Goal: Task Accomplishment & Management: Manage account settings

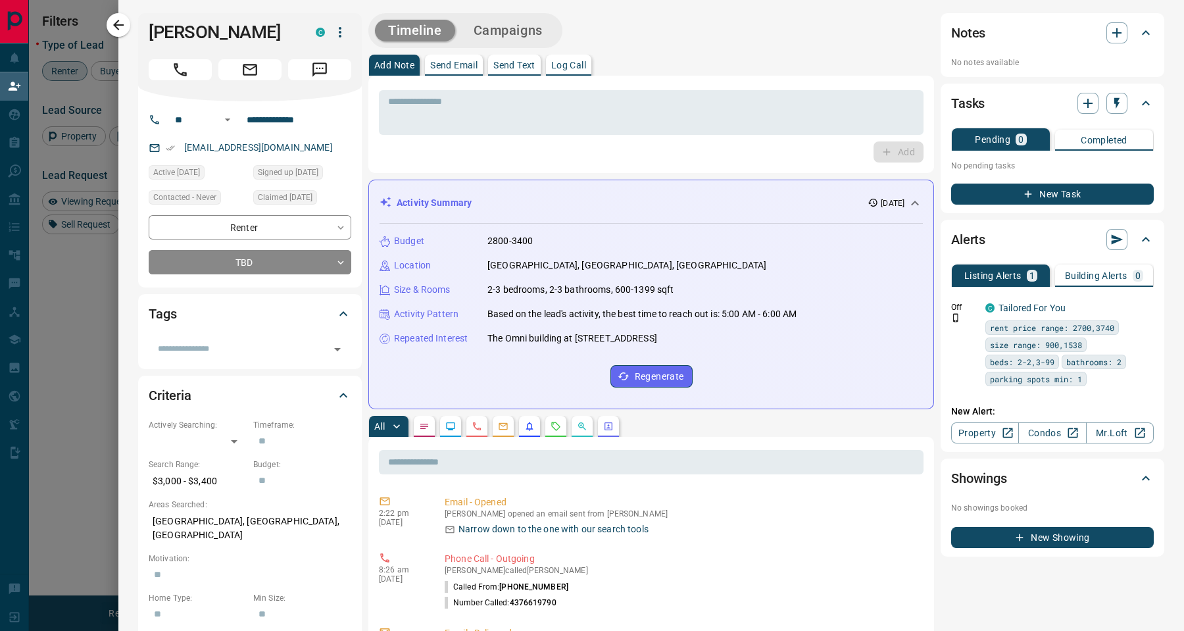
scroll to position [469, 898]
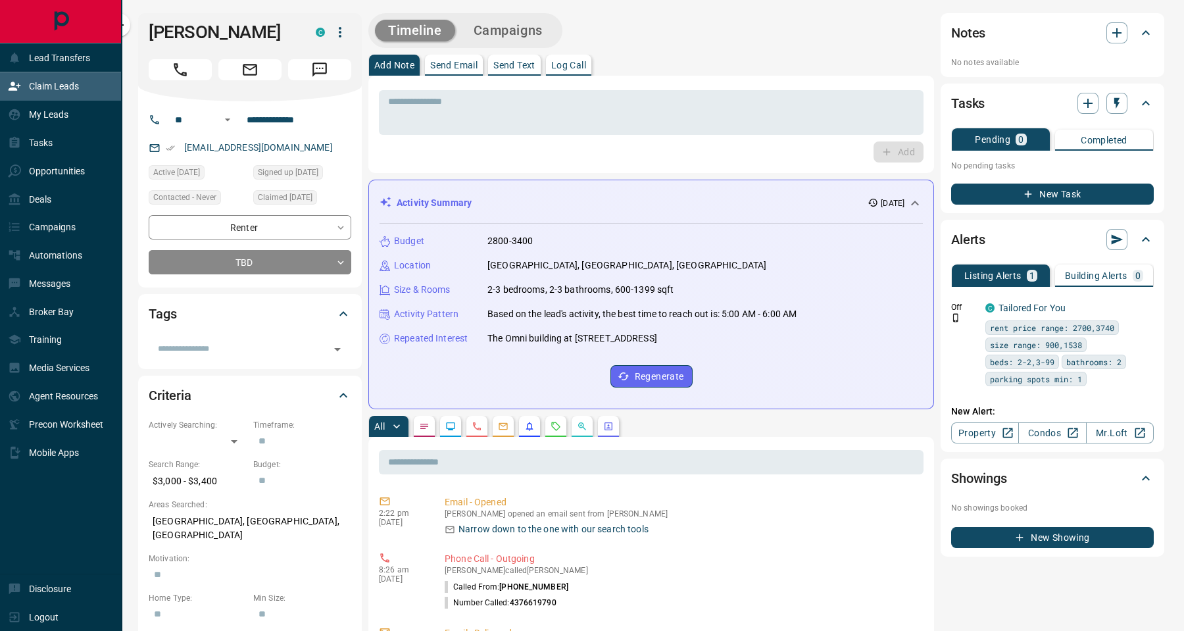
click at [32, 91] on p "Claim Leads" at bounding box center [54, 86] width 50 height 11
click at [62, 82] on p "Claim Leads" at bounding box center [54, 86] width 50 height 11
click at [64, 121] on div "My Leads" at bounding box center [38, 115] width 61 height 22
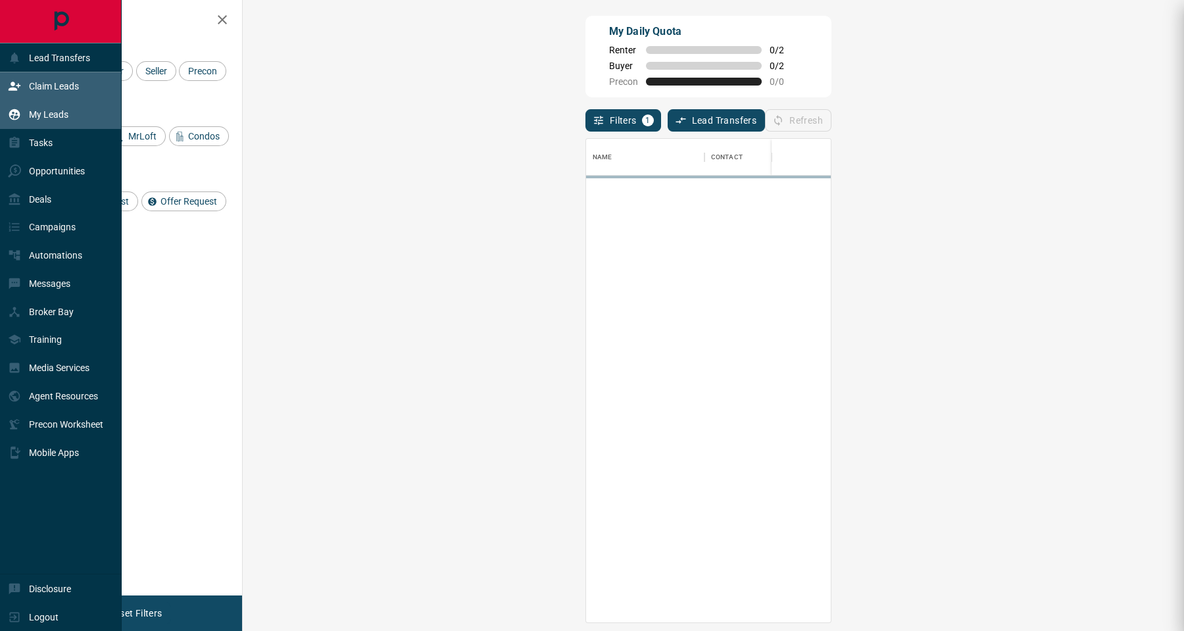
click at [64, 121] on div "My Leads" at bounding box center [38, 115] width 61 height 22
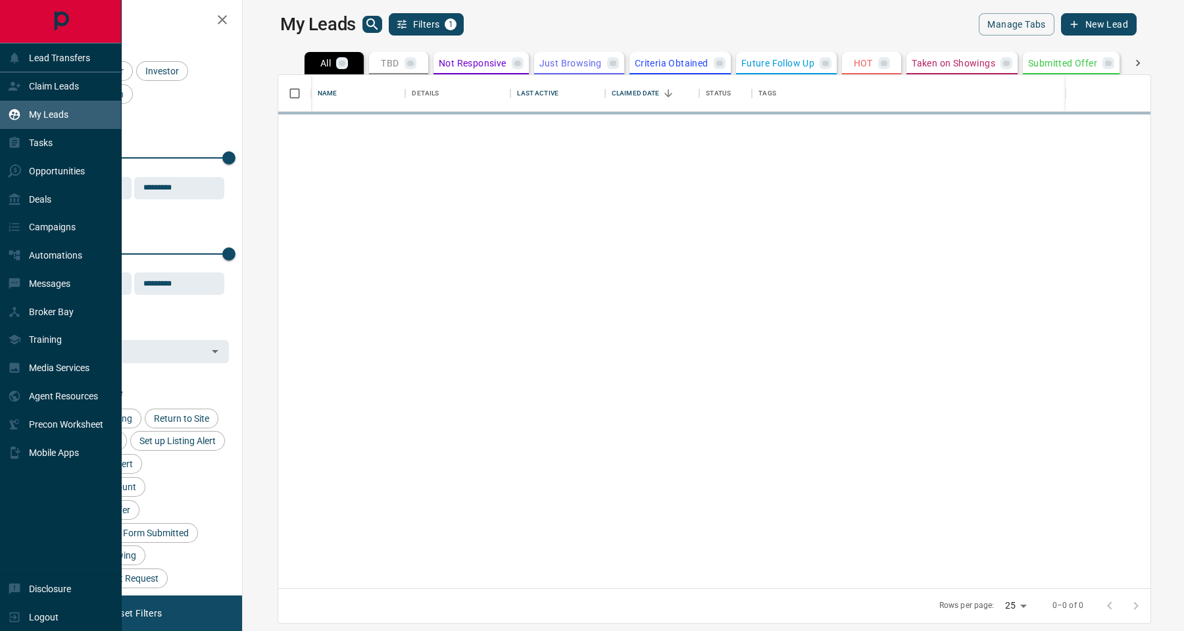
scroll to position [498, 921]
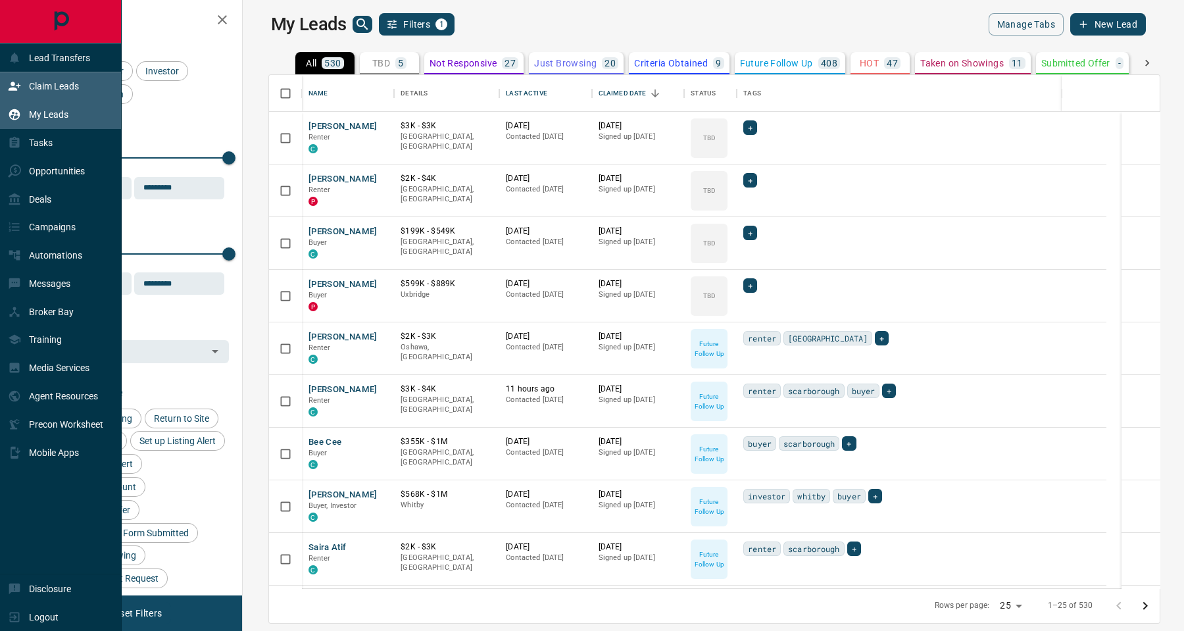
click at [70, 93] on div "Claim Leads" at bounding box center [43, 87] width 71 height 22
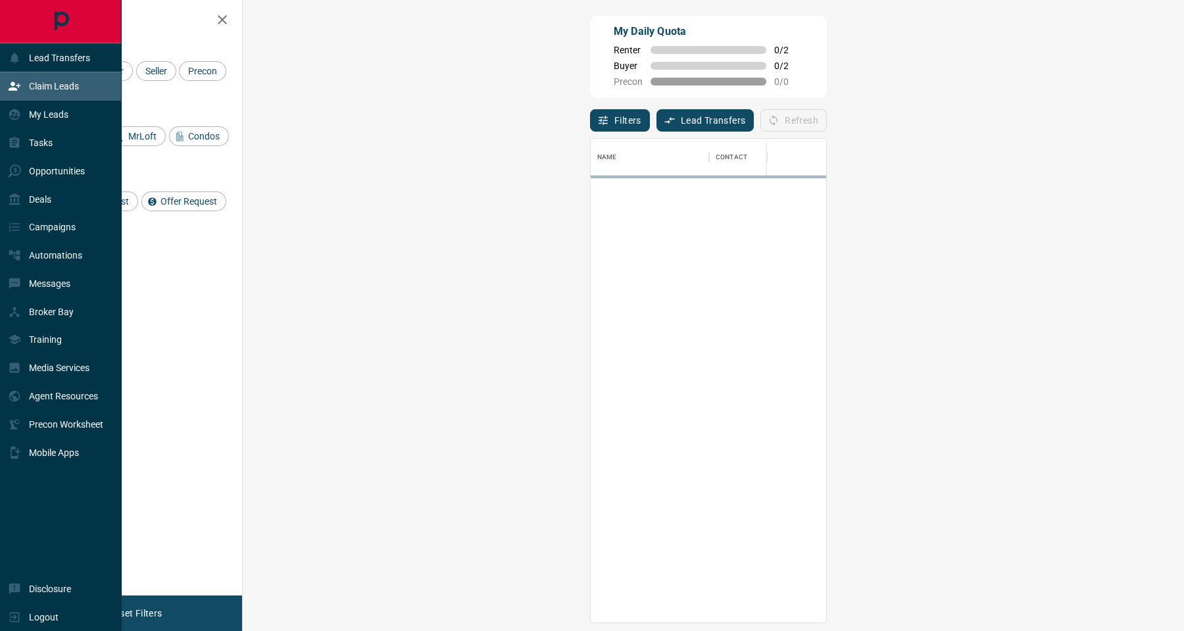
scroll to position [469, 898]
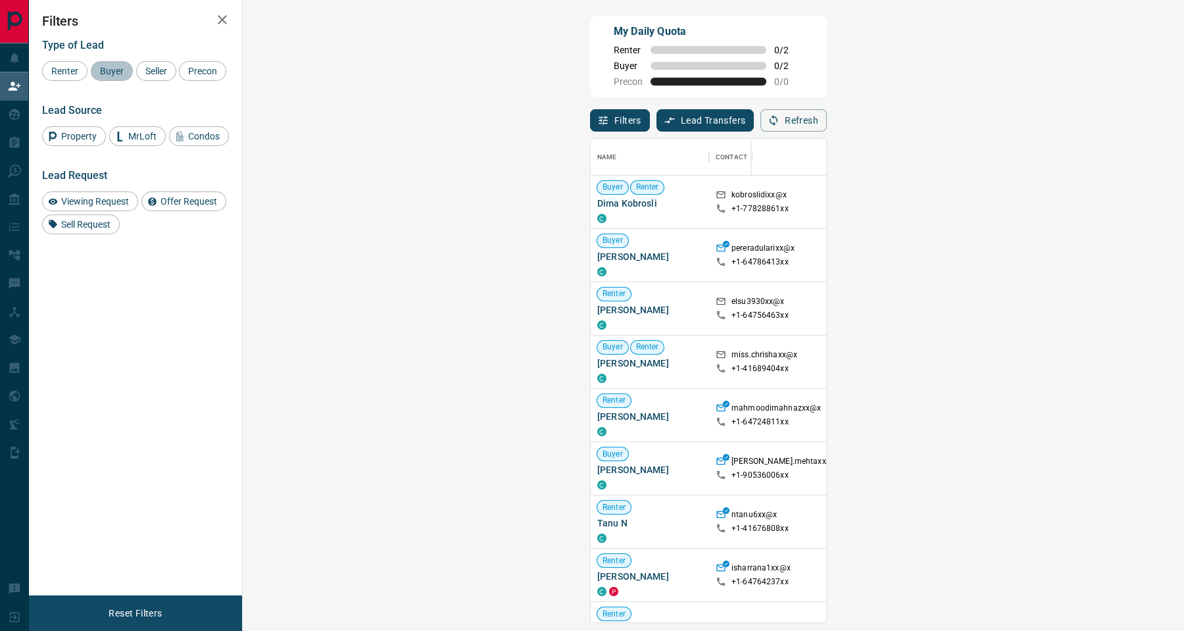
click at [115, 70] on span "Buyer" at bounding box center [111, 71] width 33 height 11
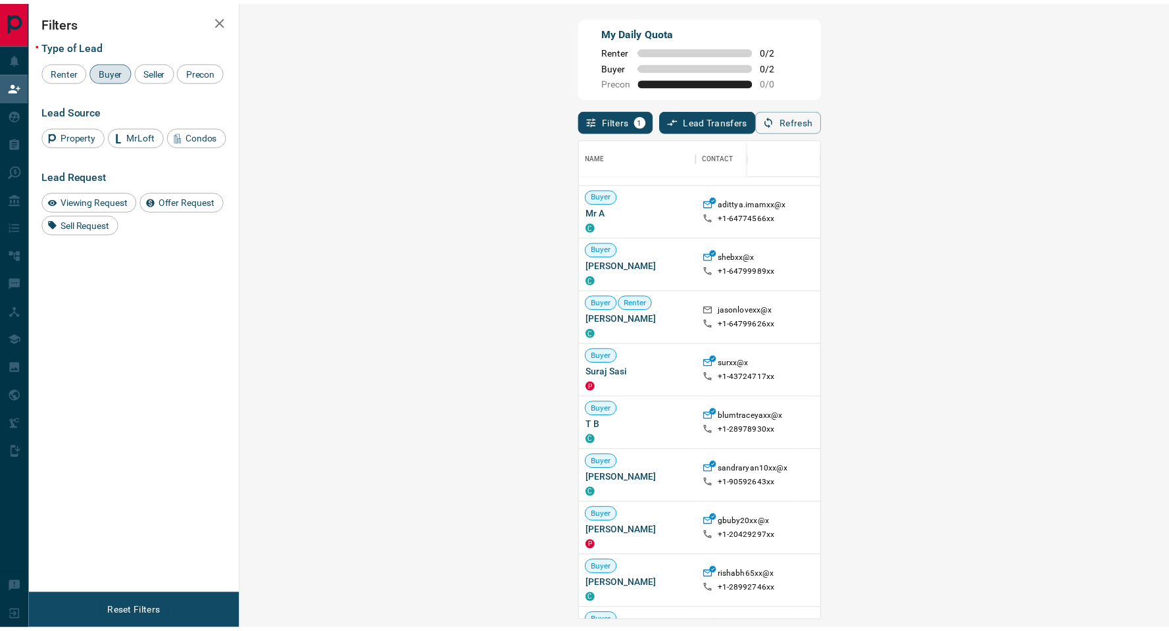
scroll to position [809, 0]
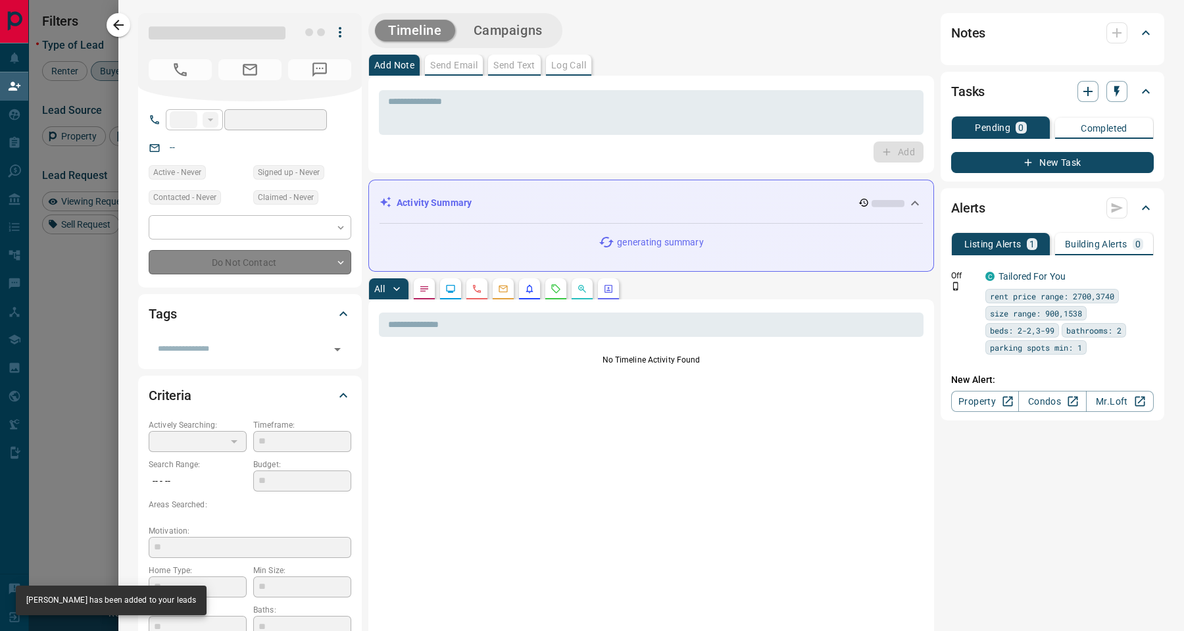
type input "**"
type input "**********"
type input "**"
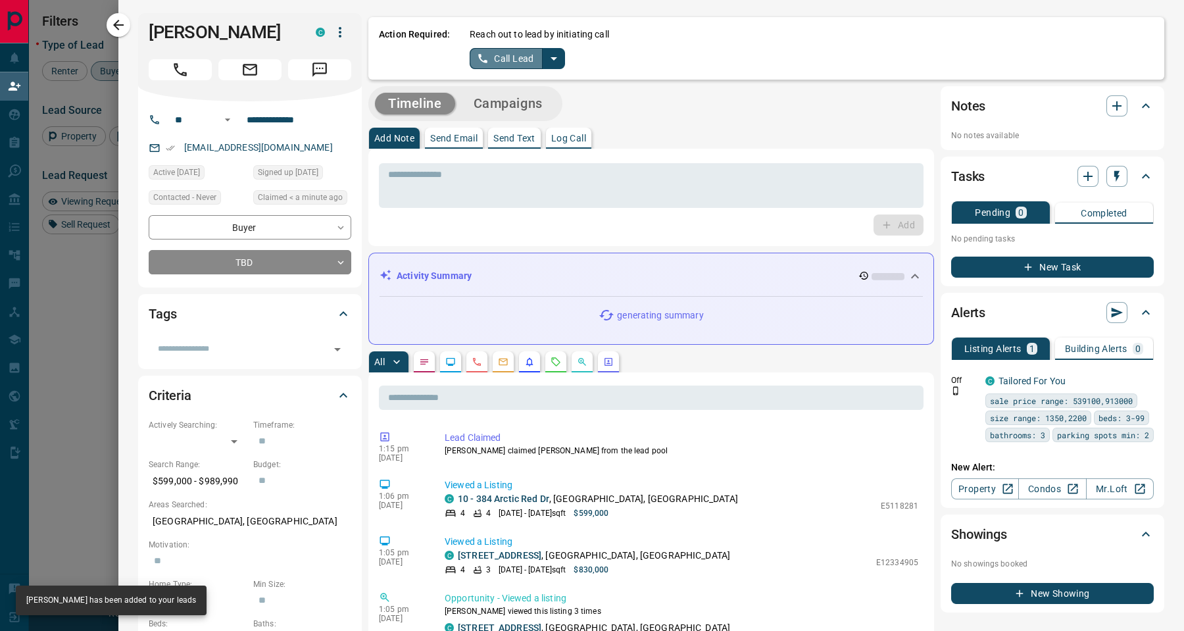
click at [518, 57] on button "Call Lead" at bounding box center [506, 58] width 73 height 21
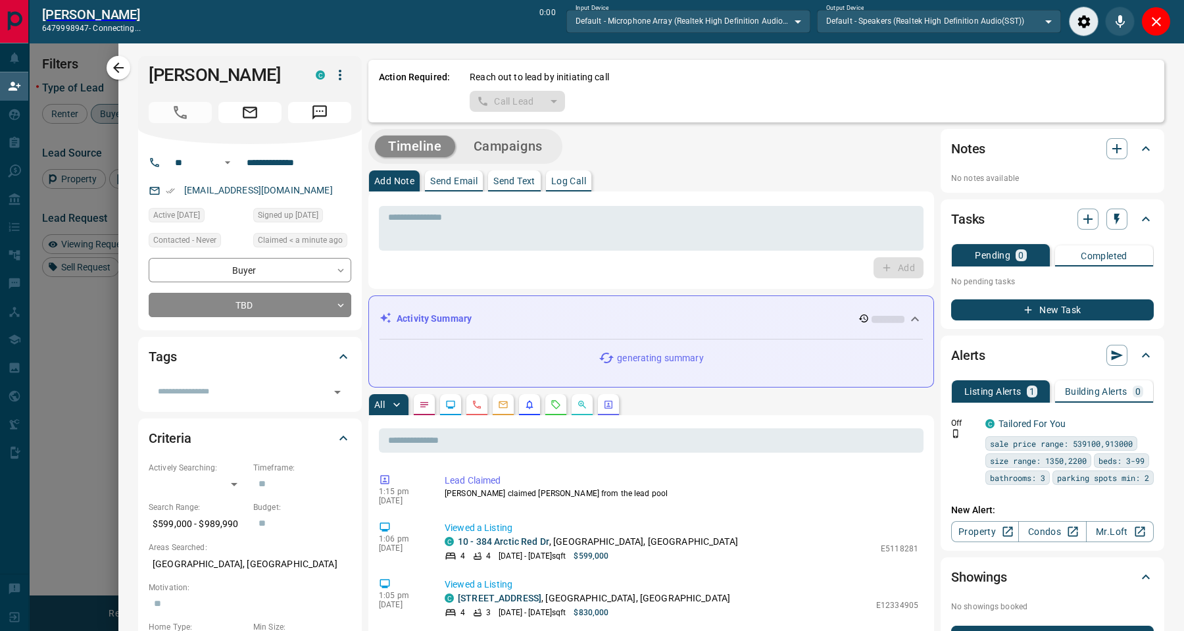
scroll to position [15, 15]
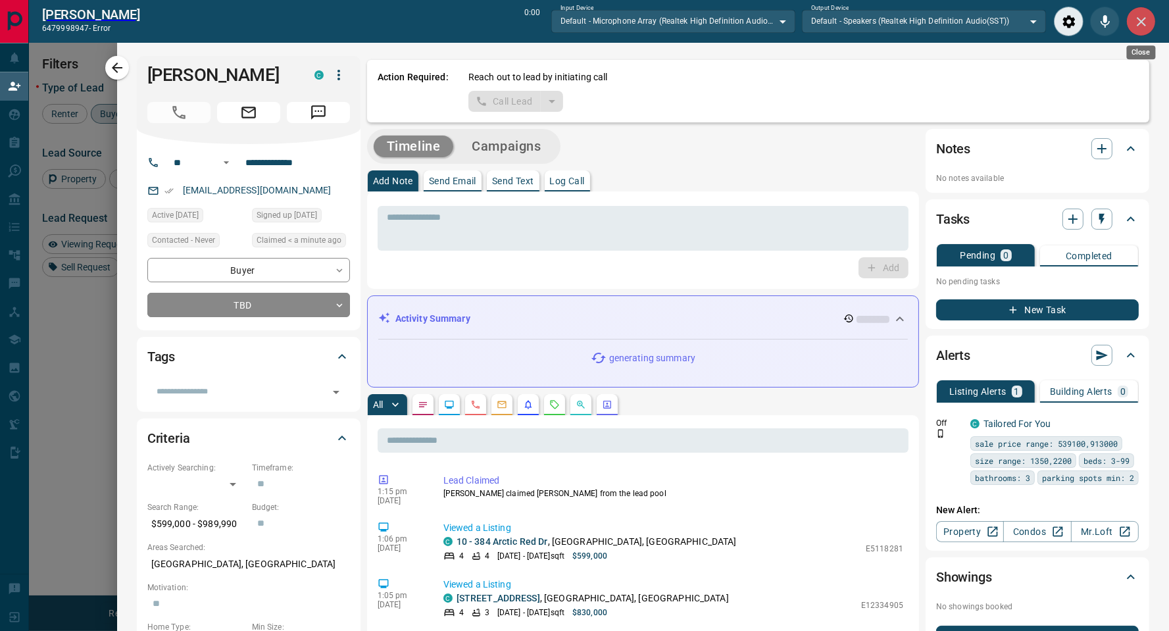
click at [1138, 30] on button "Close" at bounding box center [1141, 22] width 30 height 30
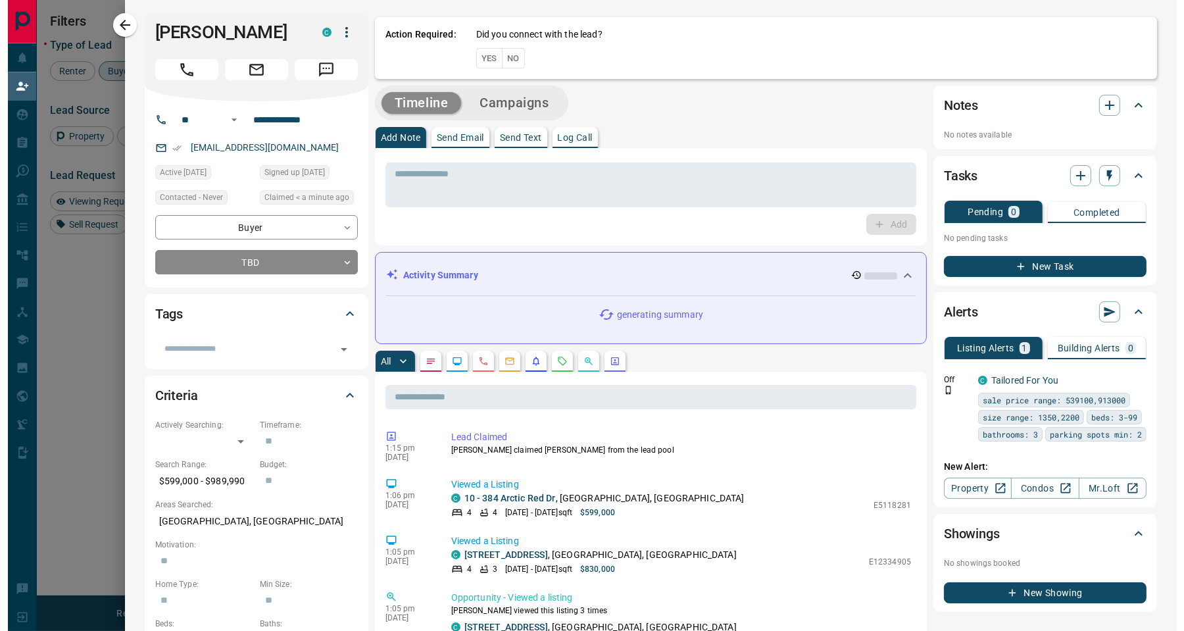
scroll to position [469, 898]
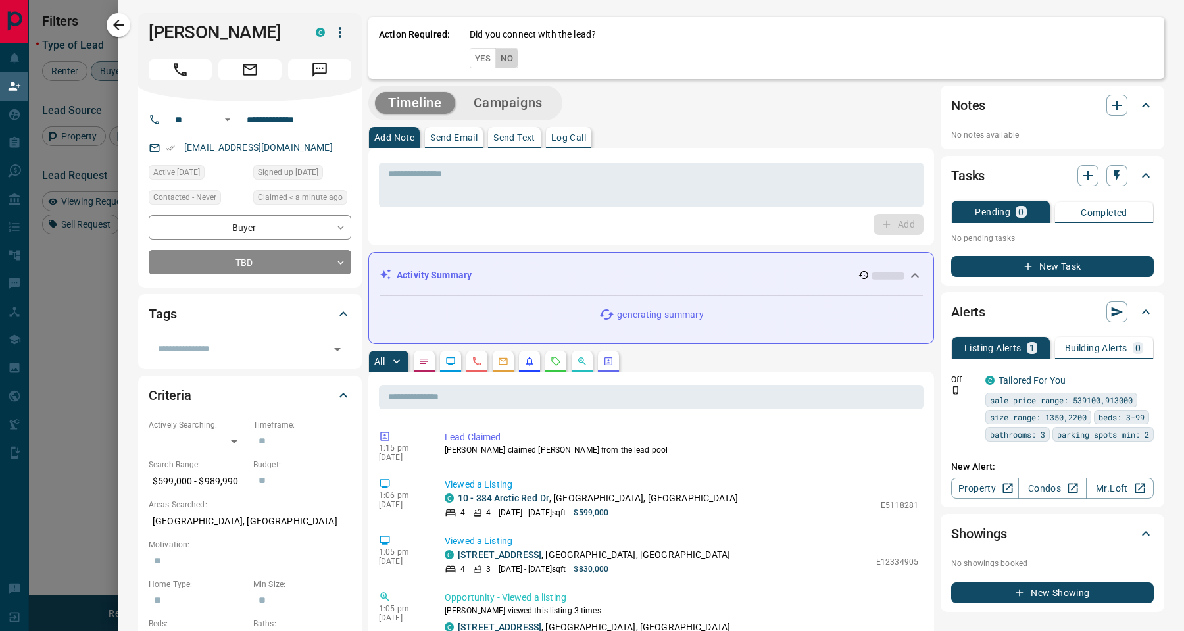
click at [509, 55] on button "No" at bounding box center [506, 58] width 23 height 20
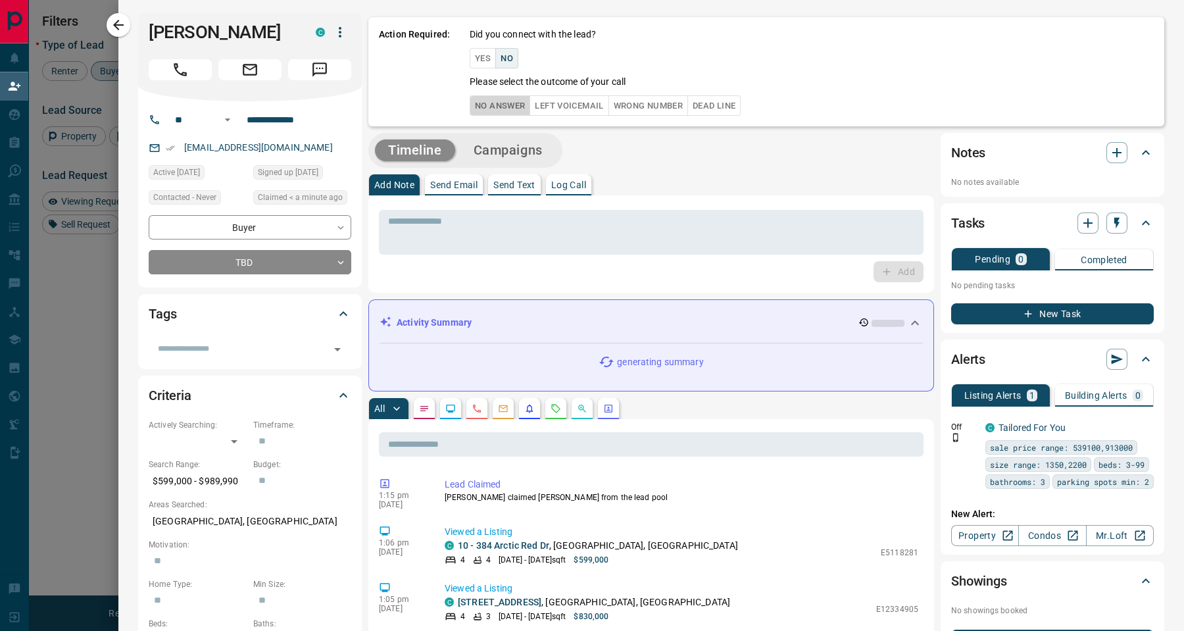
click at [520, 111] on button "No Answer" at bounding box center [500, 105] width 61 height 20
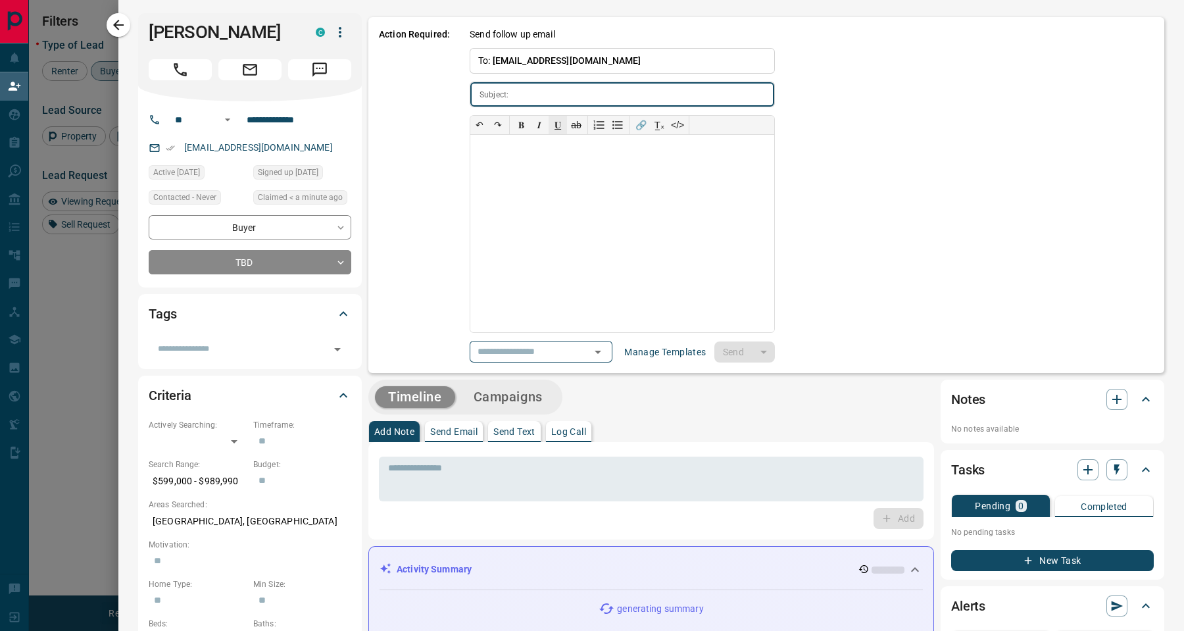
type input "**********"
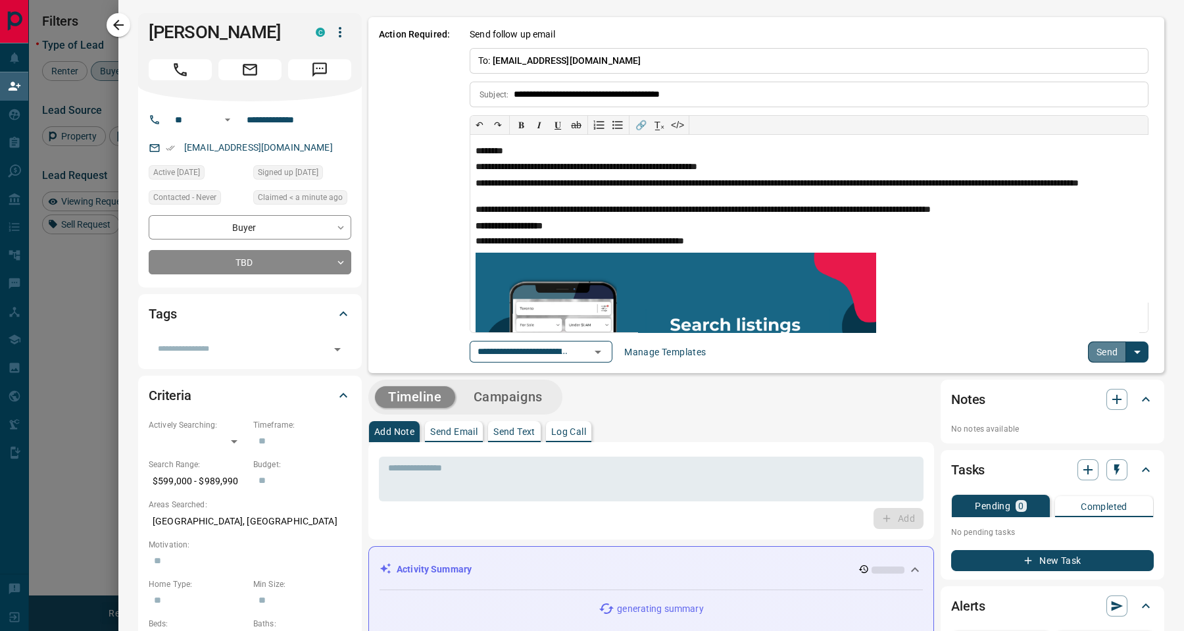
click at [1092, 356] on button "Send" at bounding box center [1107, 351] width 39 height 21
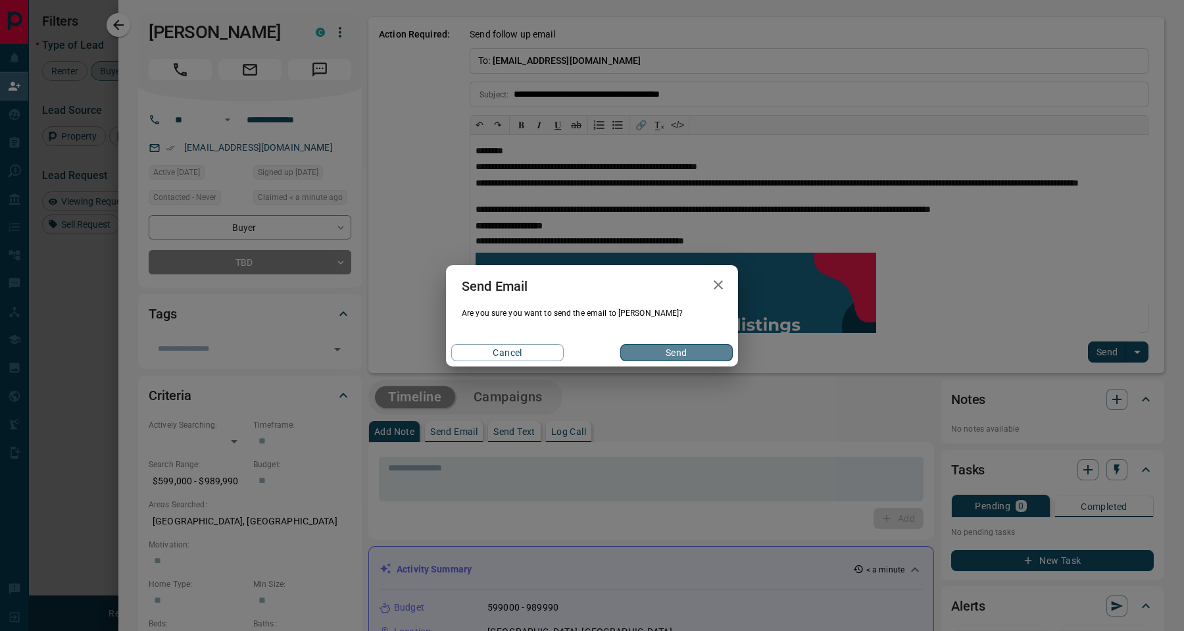
click at [669, 355] on button "Send" at bounding box center [676, 352] width 113 height 17
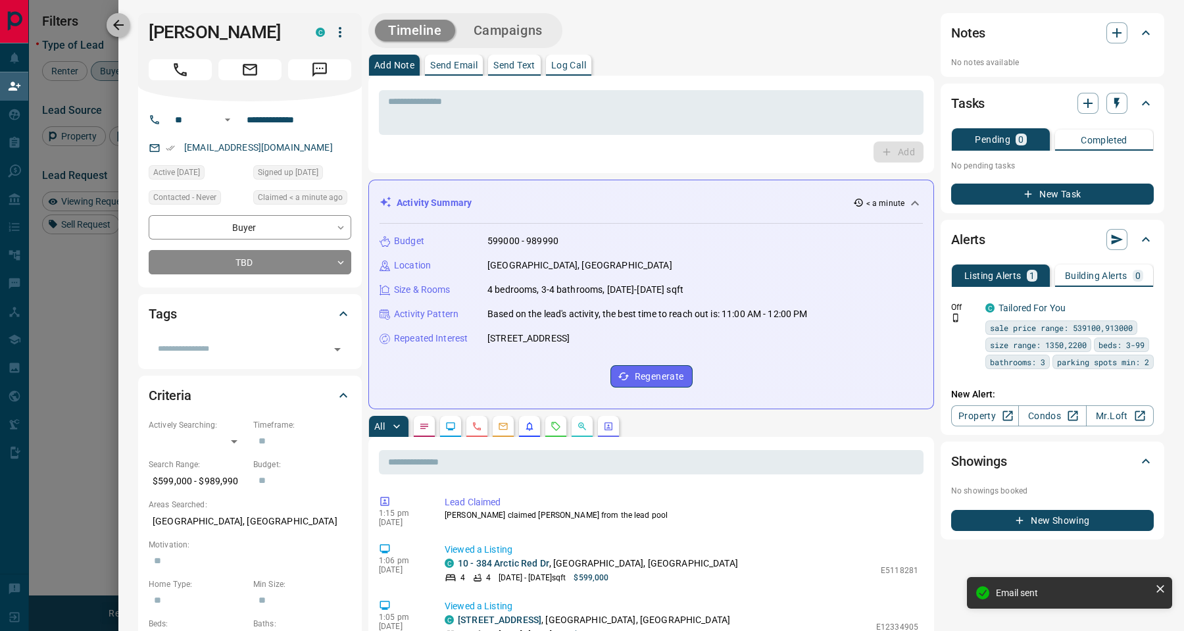
click at [124, 29] on icon "button" at bounding box center [119, 25] width 16 height 16
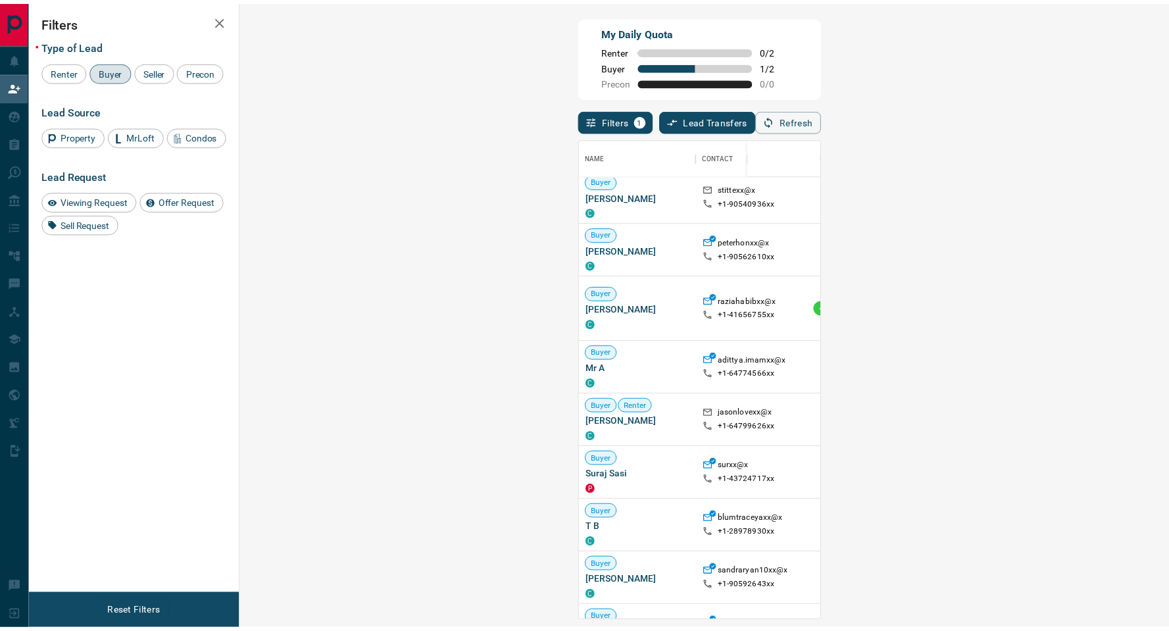
scroll to position [645, 0]
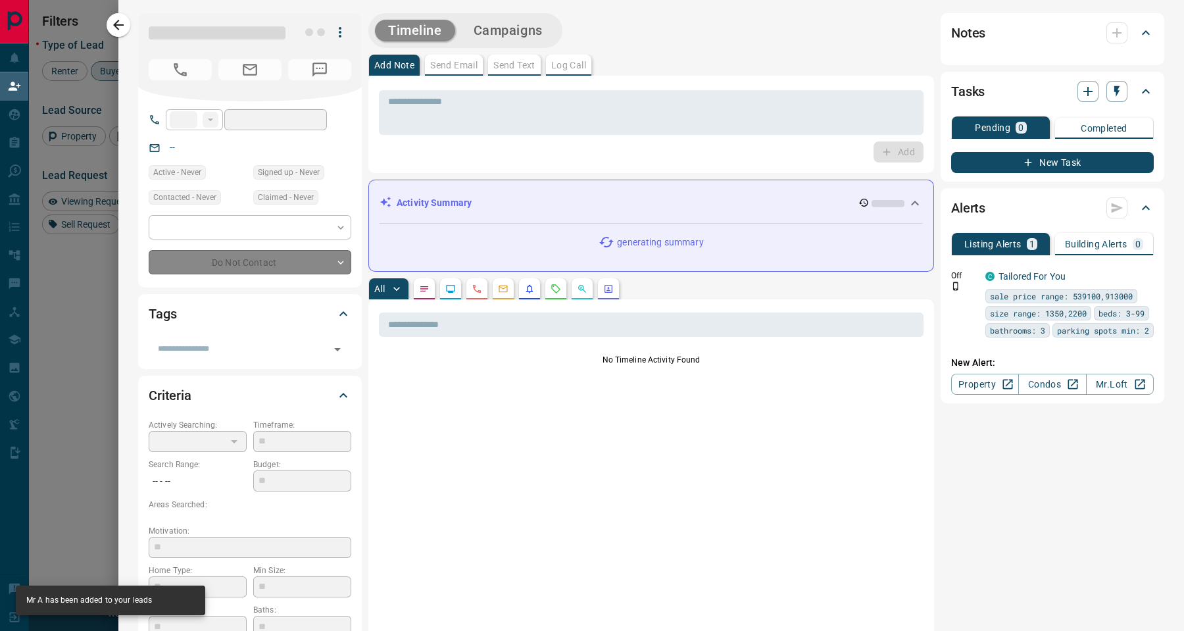
type input "**"
type input "**********"
type input "**"
type input "*********"
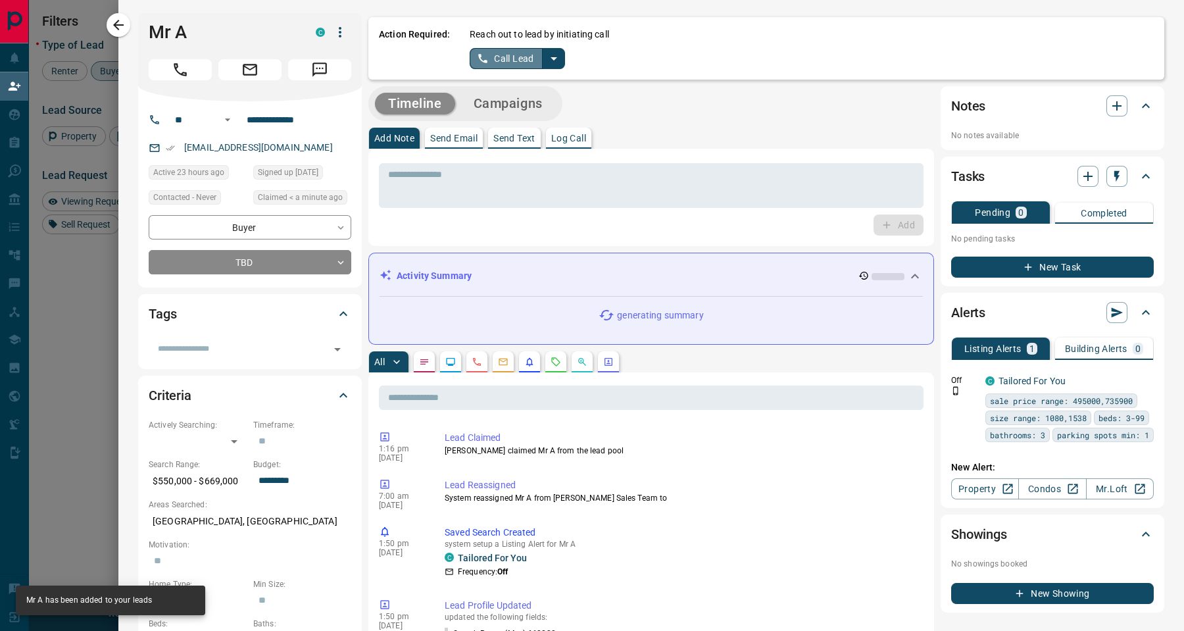
click at [539, 59] on button "Call Lead" at bounding box center [506, 58] width 73 height 21
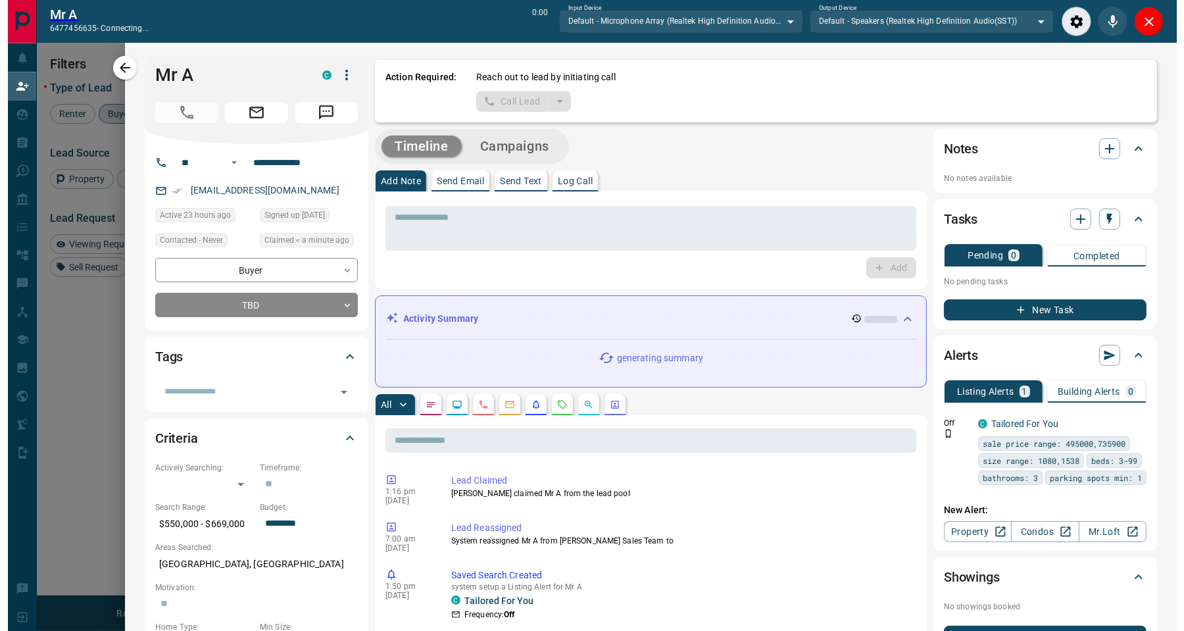
scroll to position [15, 15]
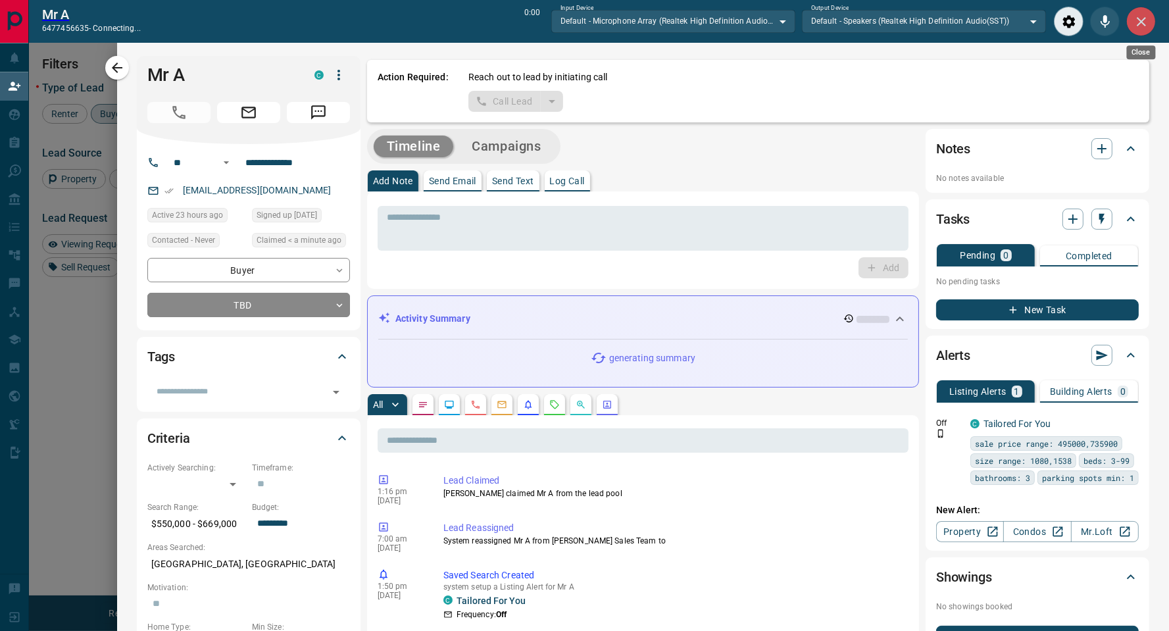
click at [1140, 24] on icon "Close" at bounding box center [1141, 21] width 9 height 9
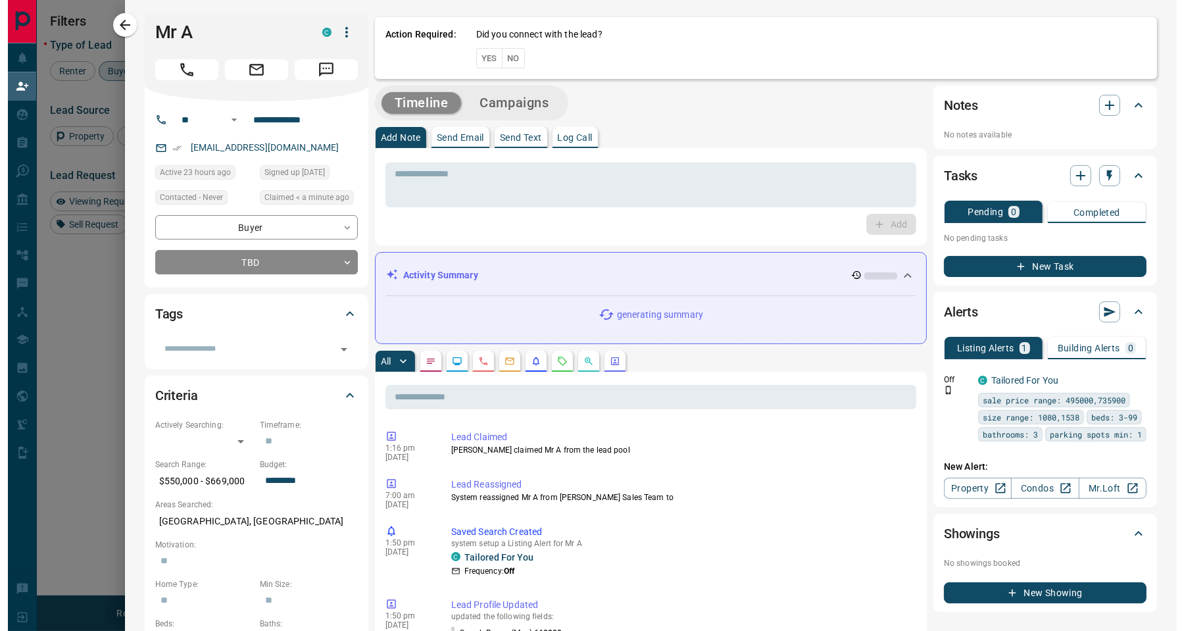
scroll to position [469, 898]
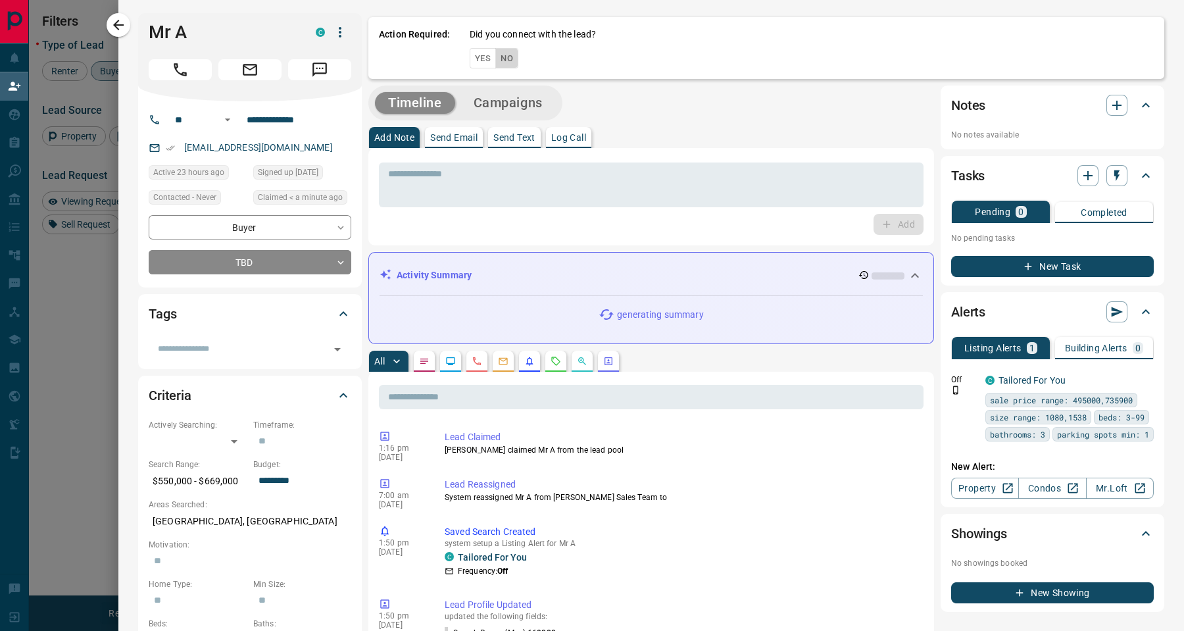
click at [509, 64] on button "No" at bounding box center [506, 58] width 23 height 20
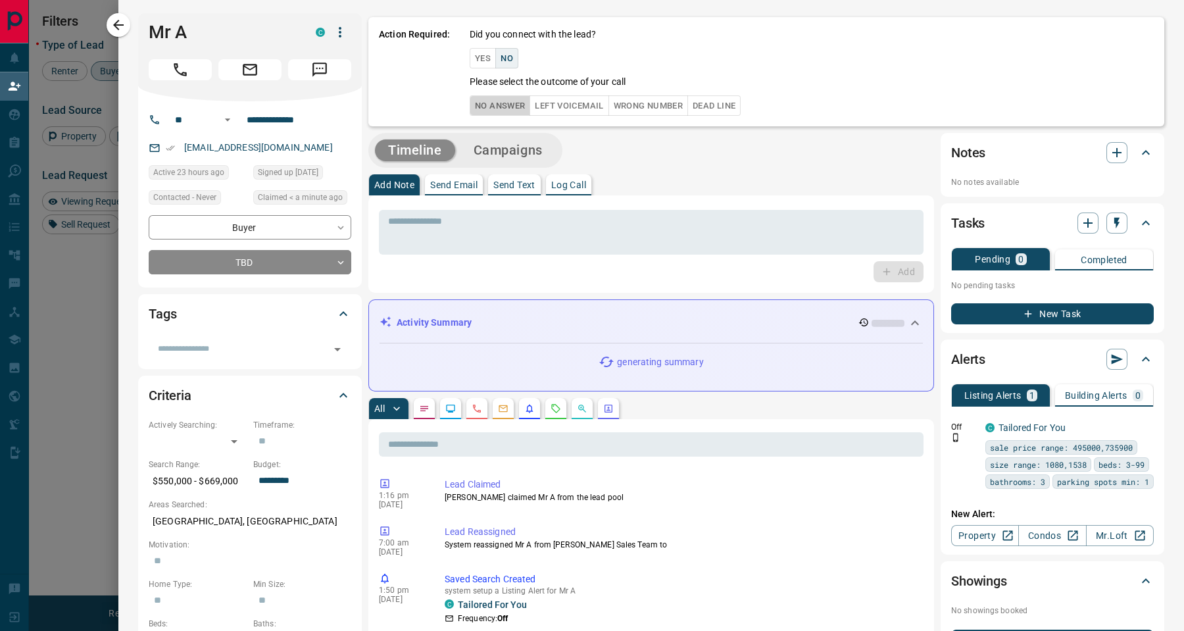
click at [503, 101] on button "No Answer" at bounding box center [500, 105] width 61 height 20
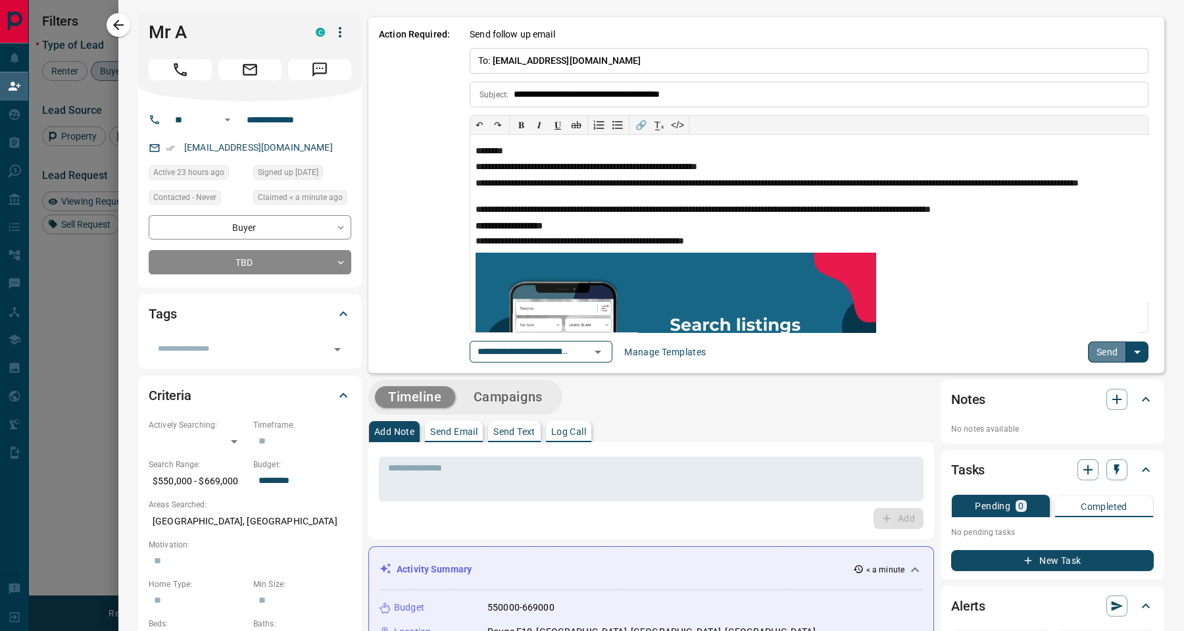
click at [1106, 353] on button "Send" at bounding box center [1107, 351] width 39 height 21
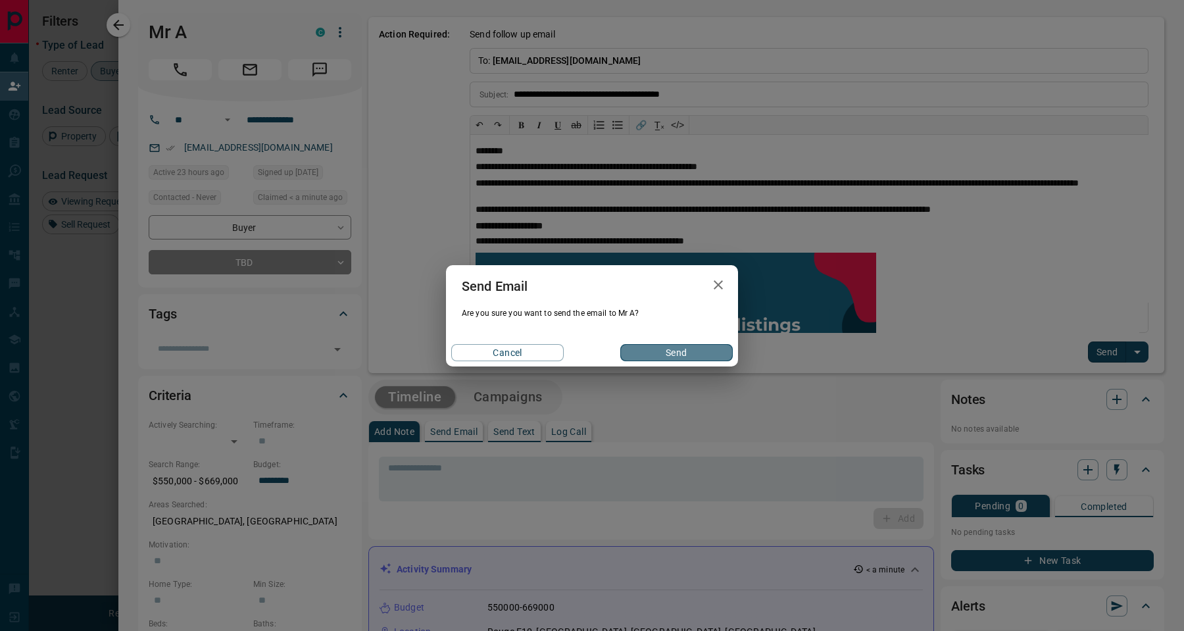
click at [693, 352] on button "Send" at bounding box center [676, 352] width 113 height 17
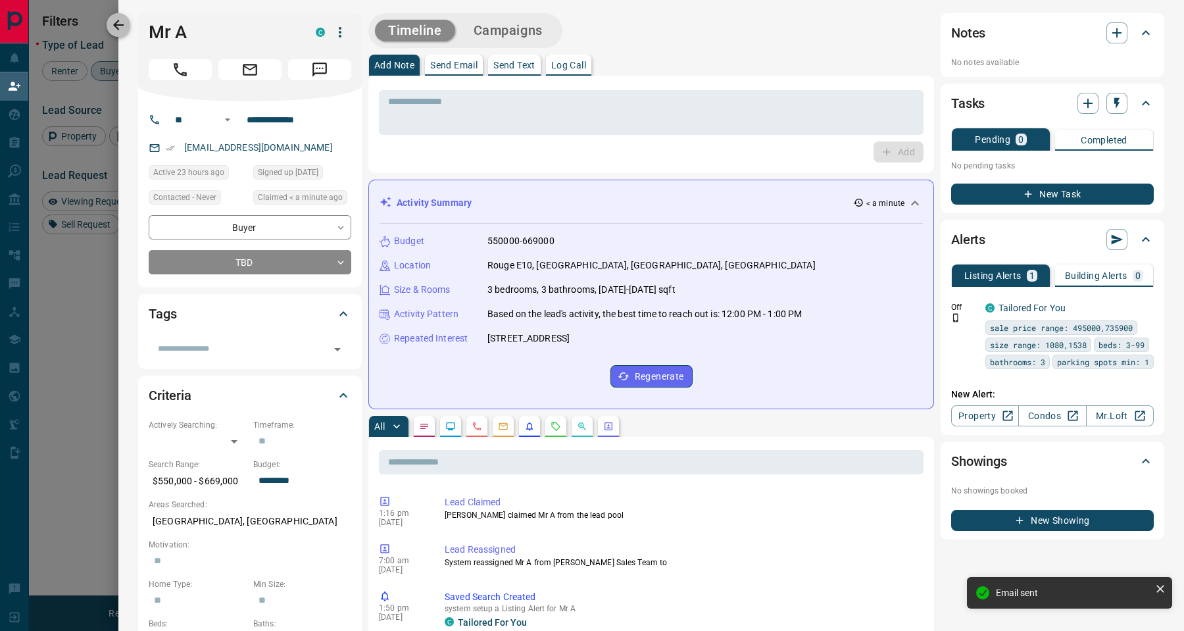
click at [111, 21] on icon "button" at bounding box center [119, 25] width 16 height 16
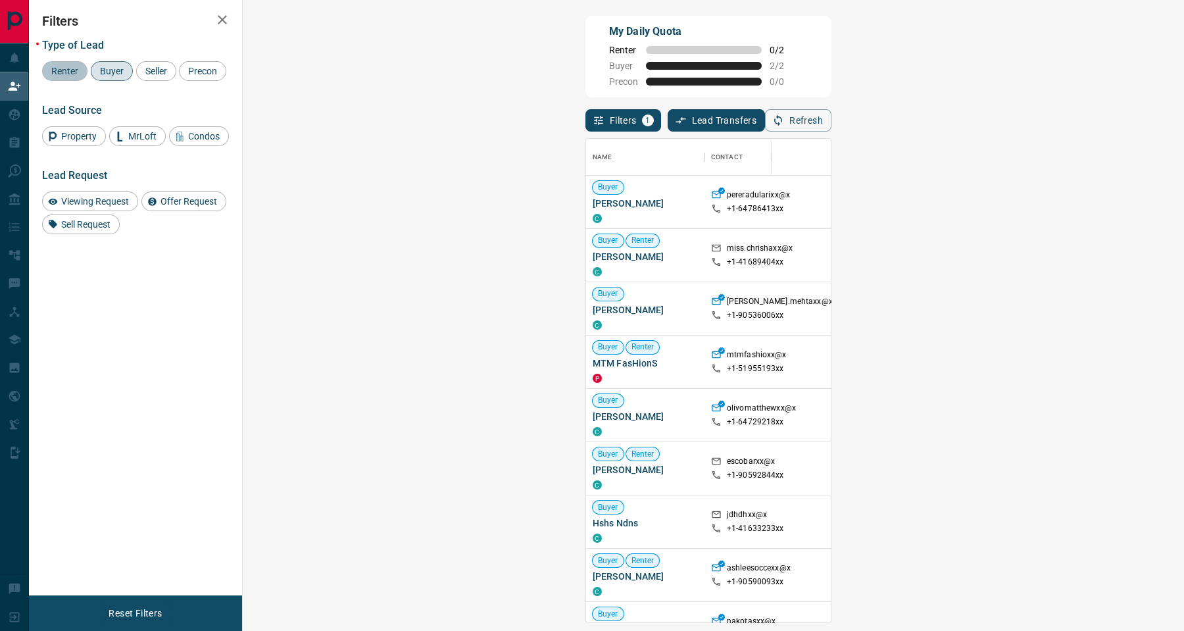
click at [52, 76] on div "Renter" at bounding box center [64, 71] width 45 height 20
click at [110, 70] on span "Buyer" at bounding box center [111, 71] width 33 height 11
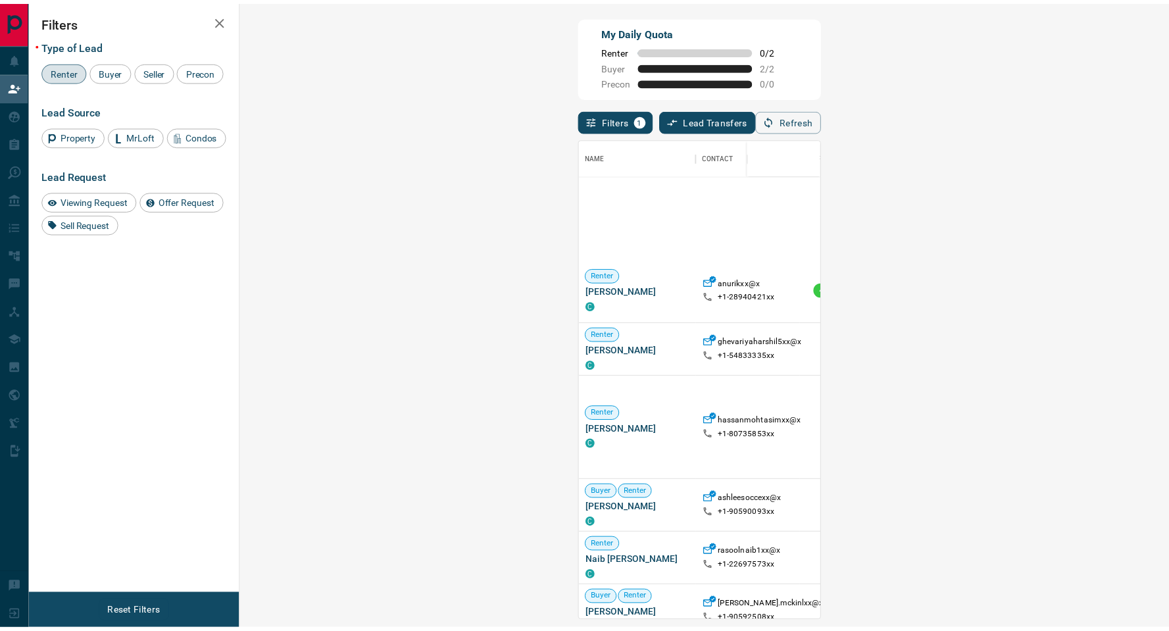
scroll to position [999, 0]
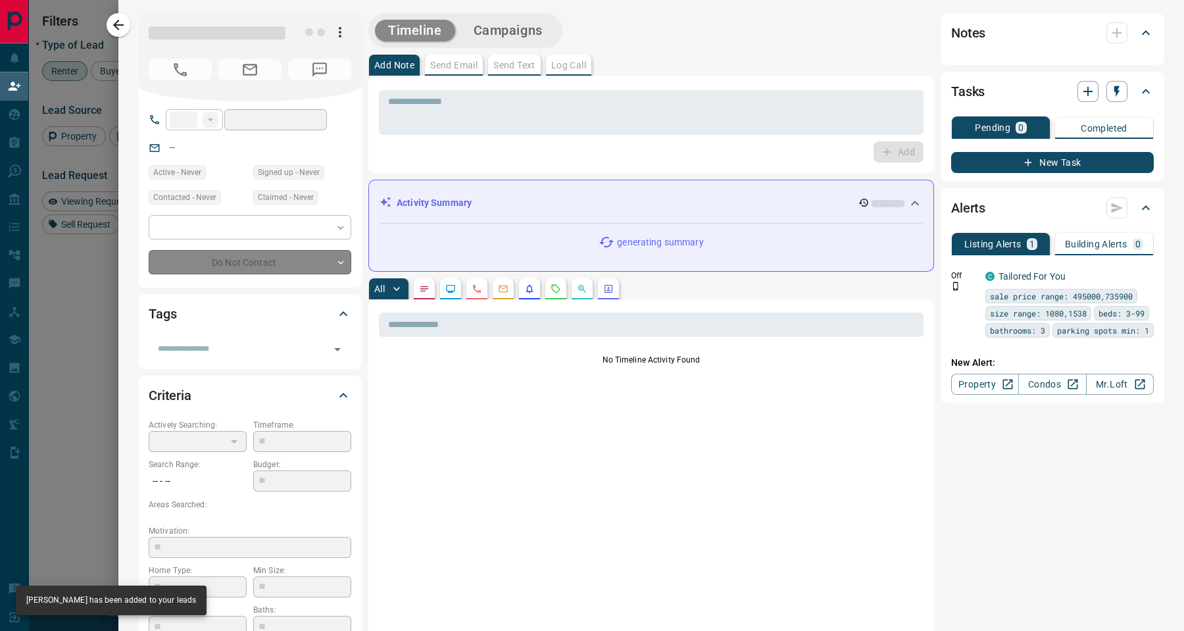
type input "**"
type input "**********"
type input "**"
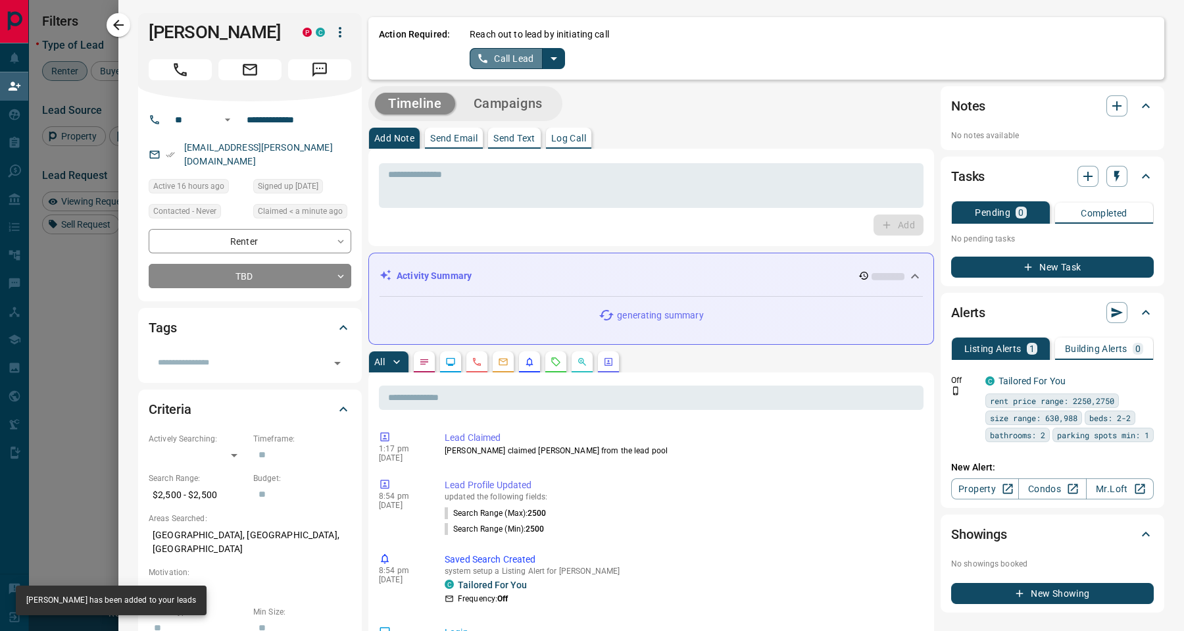
click at [503, 62] on button "Call Lead" at bounding box center [506, 58] width 73 height 21
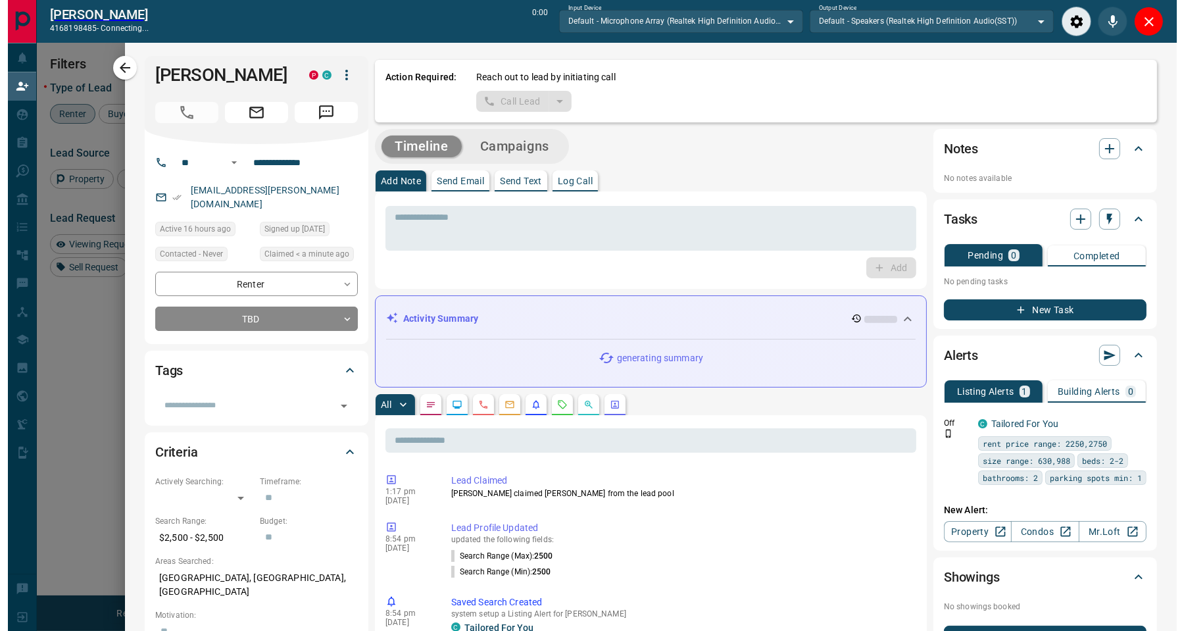
scroll to position [15, 15]
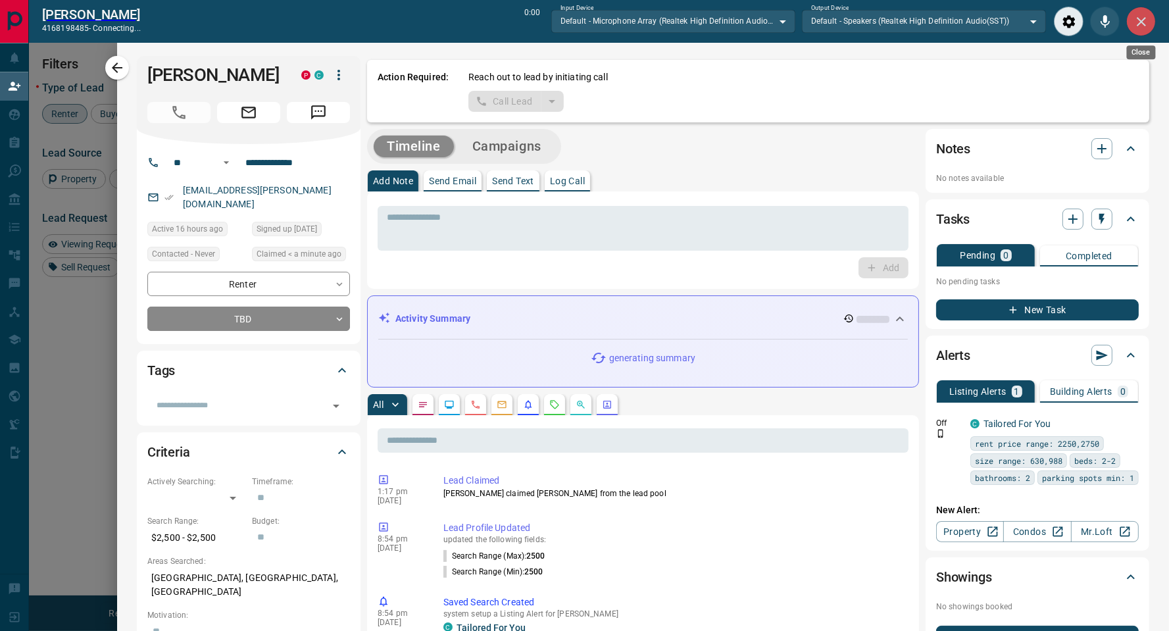
click at [1135, 22] on icon "Close" at bounding box center [1142, 22] width 16 height 16
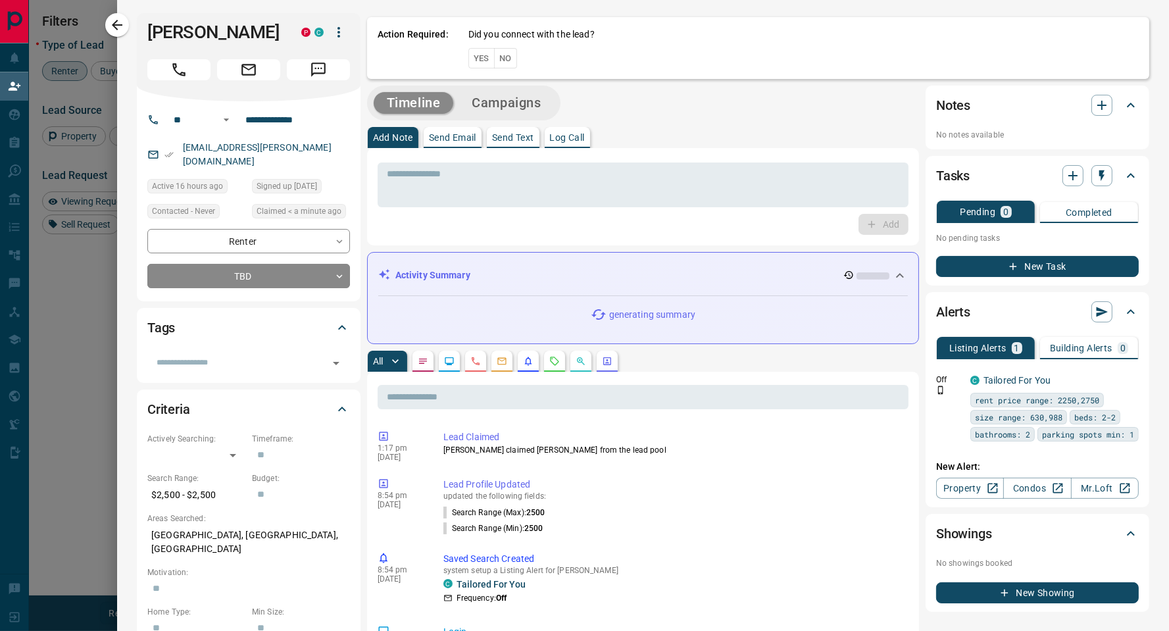
scroll to position [469, 898]
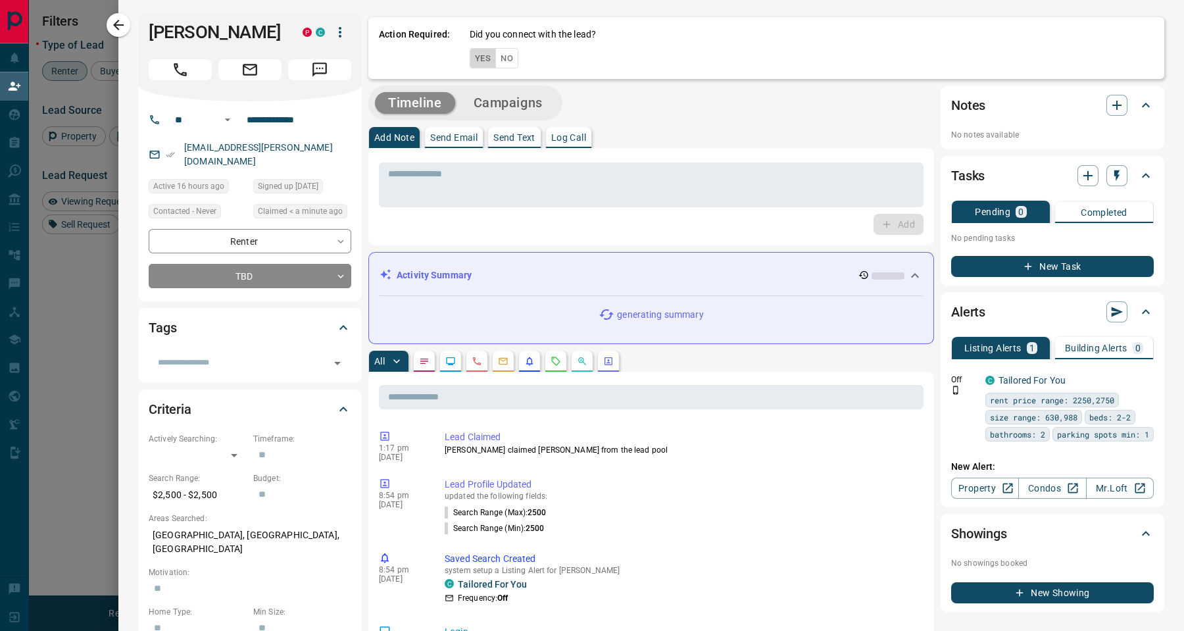
click at [479, 58] on button "Yes" at bounding box center [483, 58] width 26 height 20
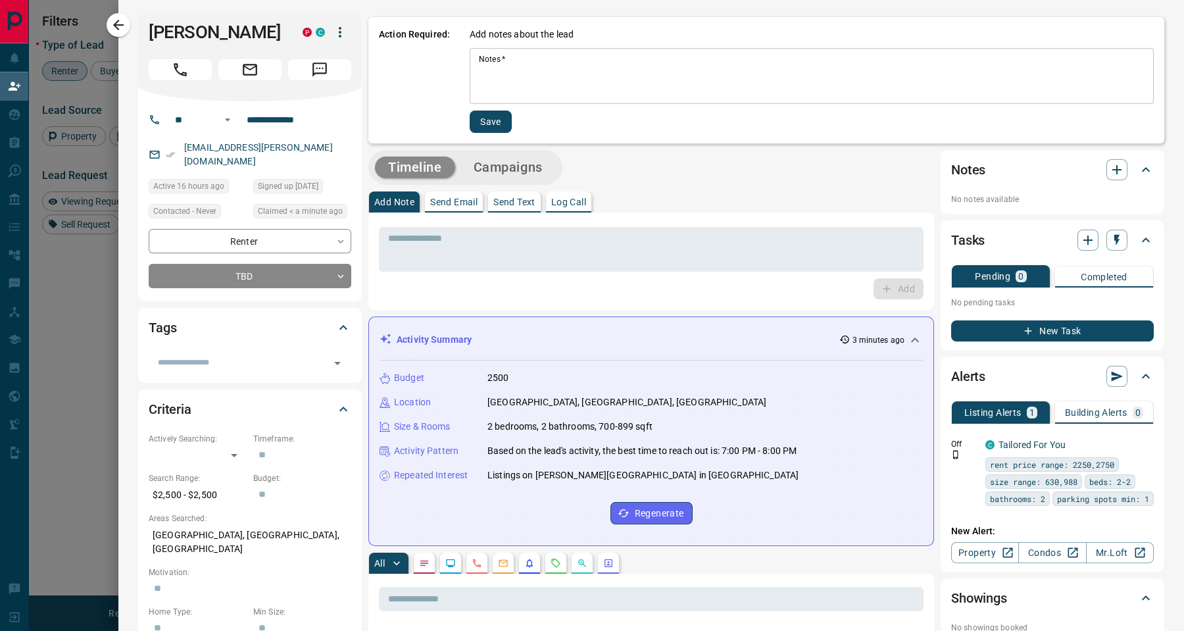
click at [559, 121] on div "Add notes about the lead Notes   * * Notes   * Save" at bounding box center [812, 80] width 684 height 105
click at [492, 122] on button "Save" at bounding box center [491, 122] width 42 height 22
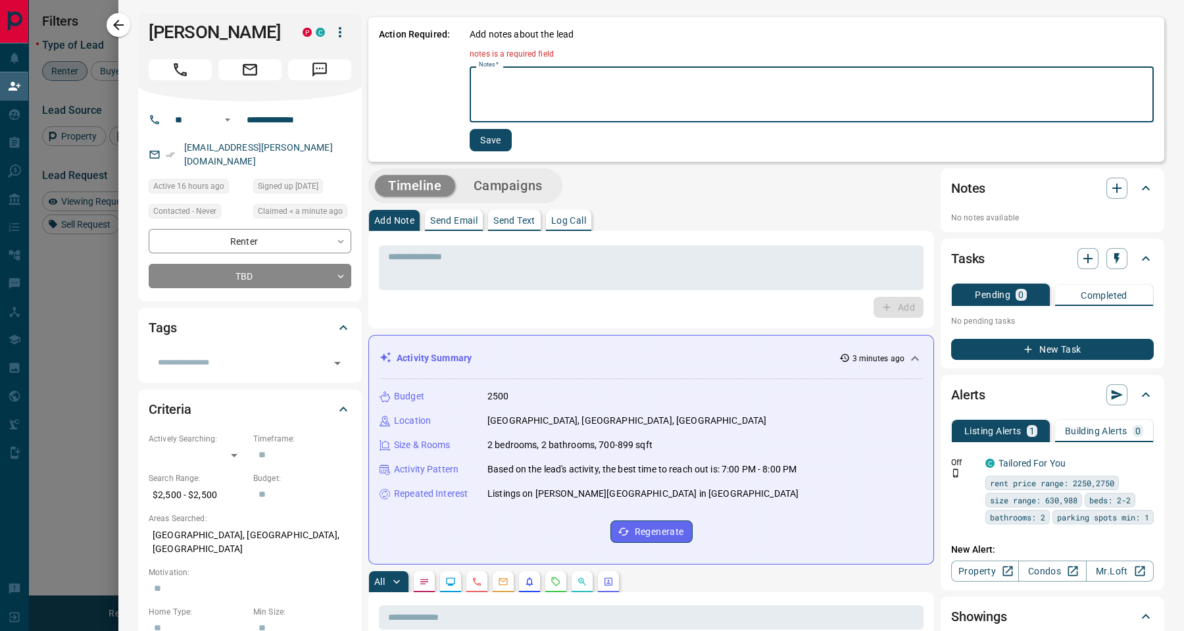
click at [519, 96] on textarea "Notes   *" at bounding box center [812, 94] width 666 height 45
type textarea "**"
click at [497, 140] on button "Save" at bounding box center [491, 140] width 42 height 22
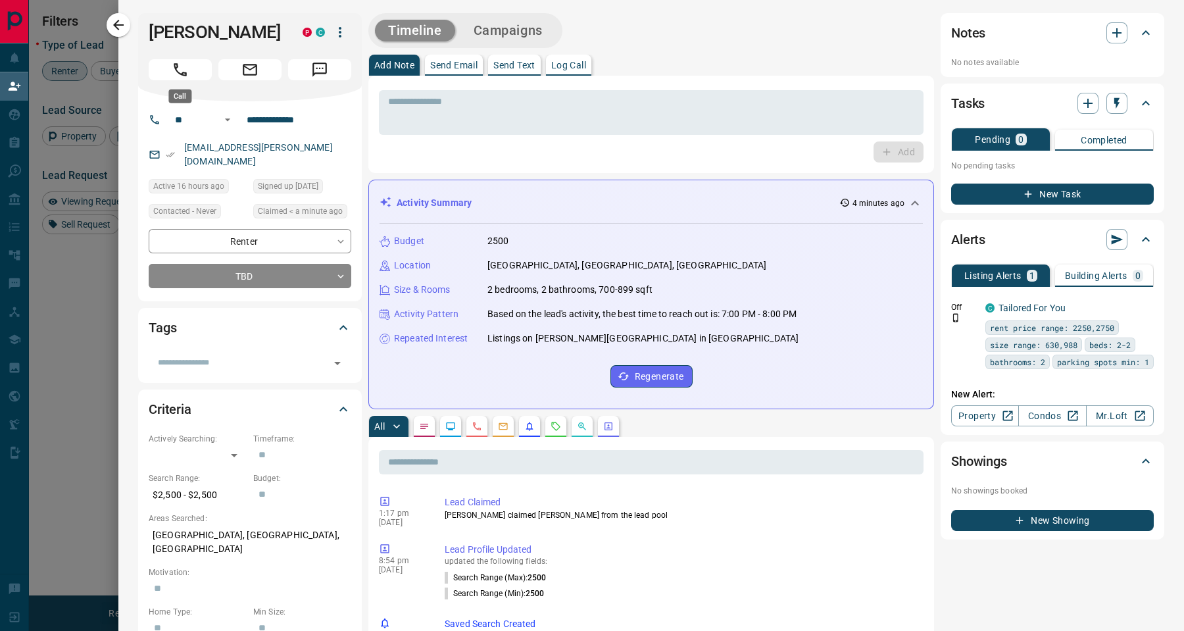
click at [179, 65] on icon "Call" at bounding box center [180, 69] width 17 height 17
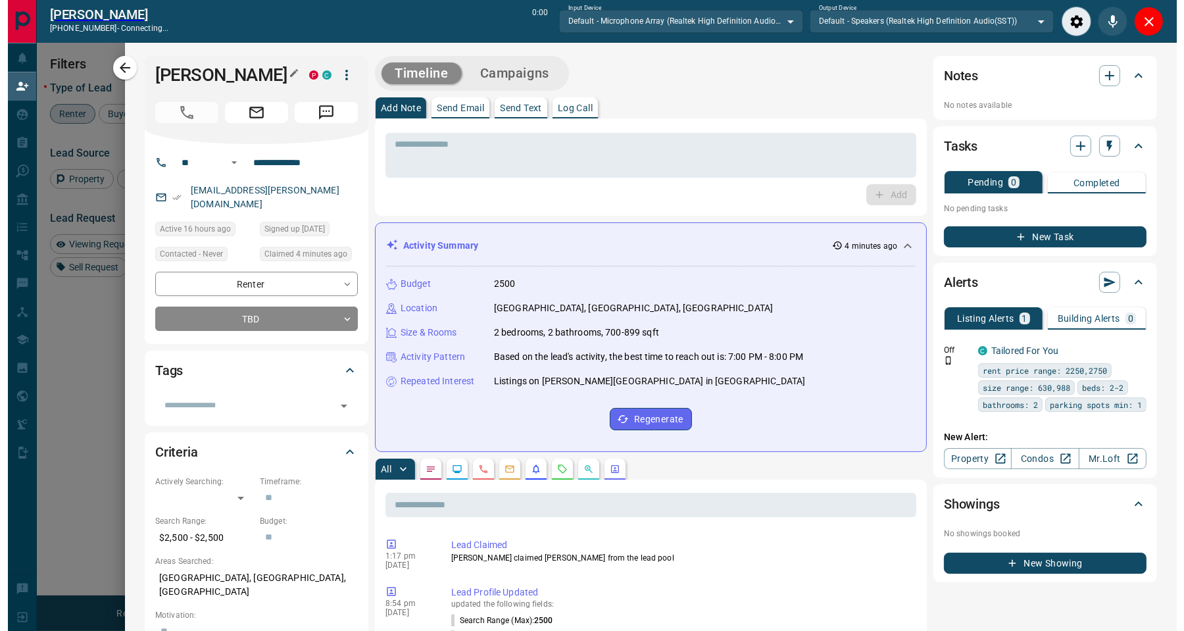
scroll to position [15, 15]
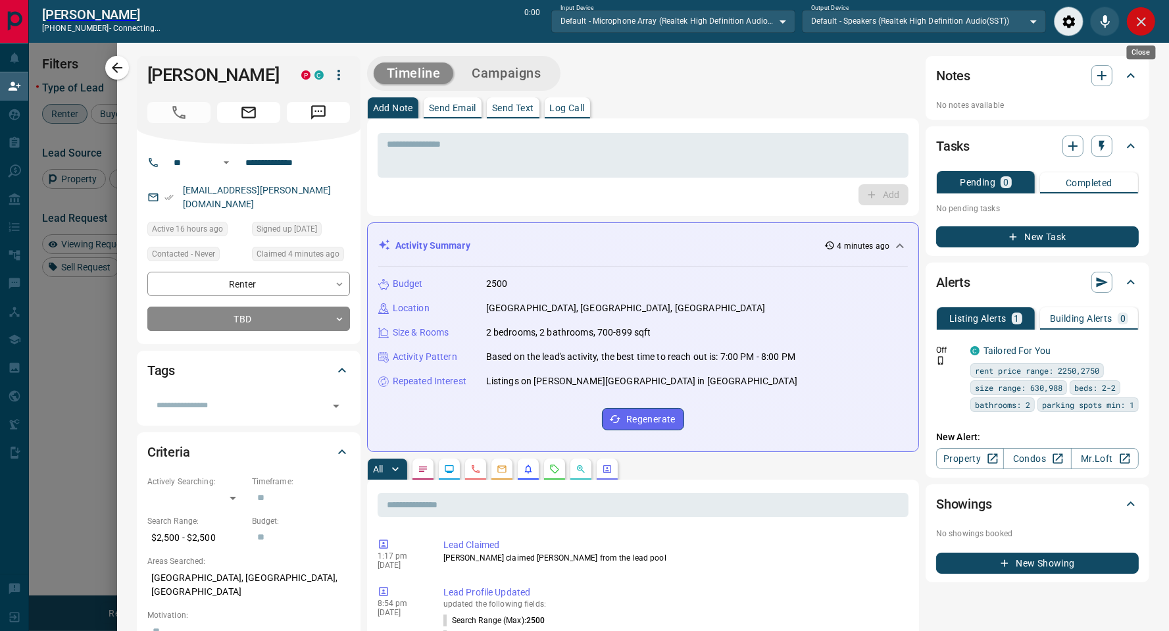
click at [1142, 19] on icon "Close" at bounding box center [1141, 21] width 9 height 9
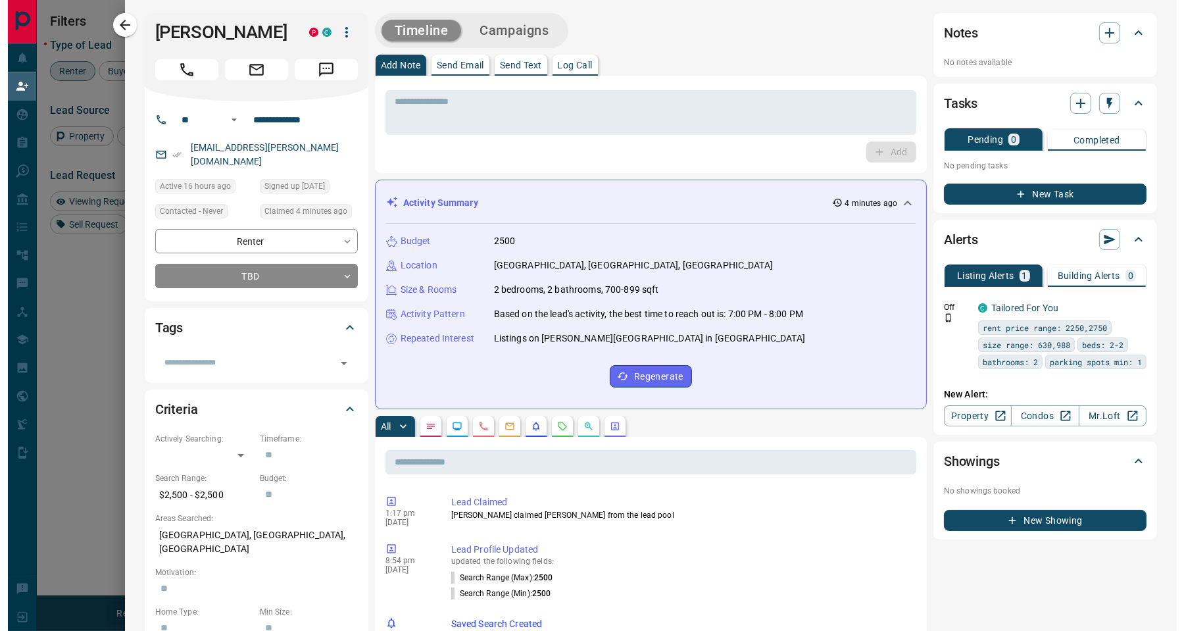
scroll to position [469, 898]
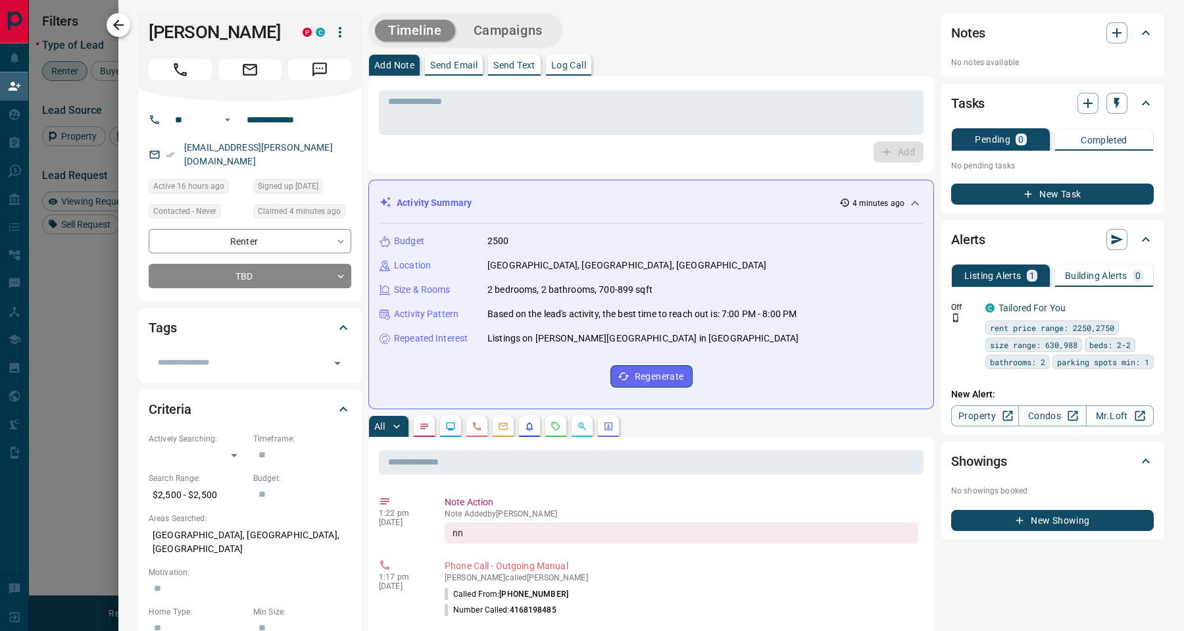
click at [122, 21] on icon "button" at bounding box center [119, 25] width 16 height 16
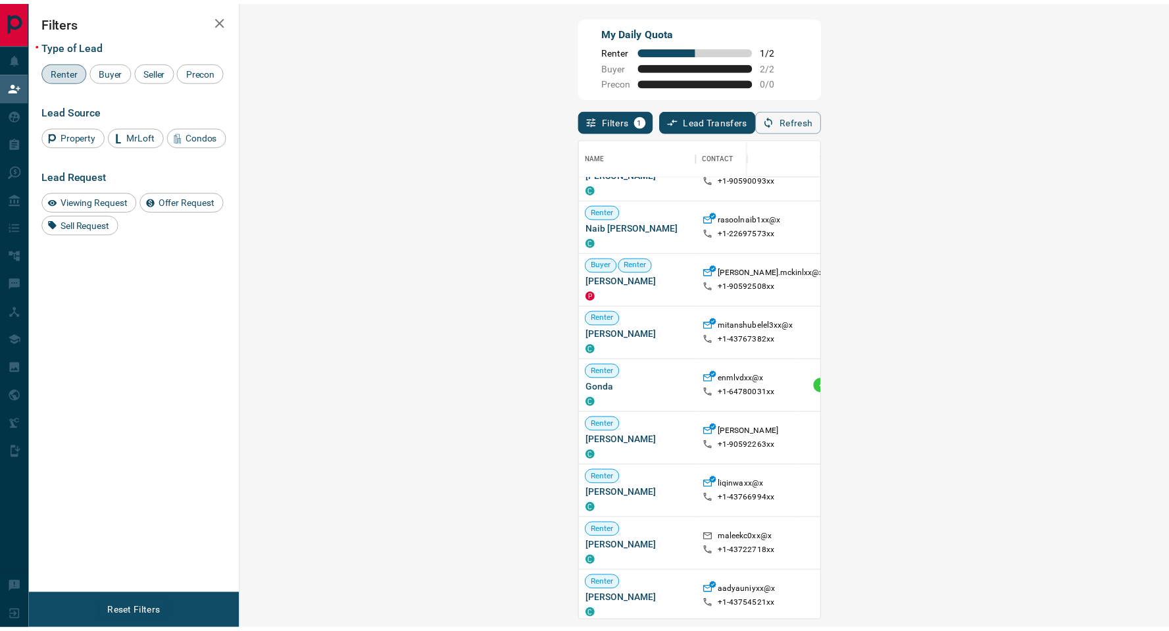
scroll to position [1005, 0]
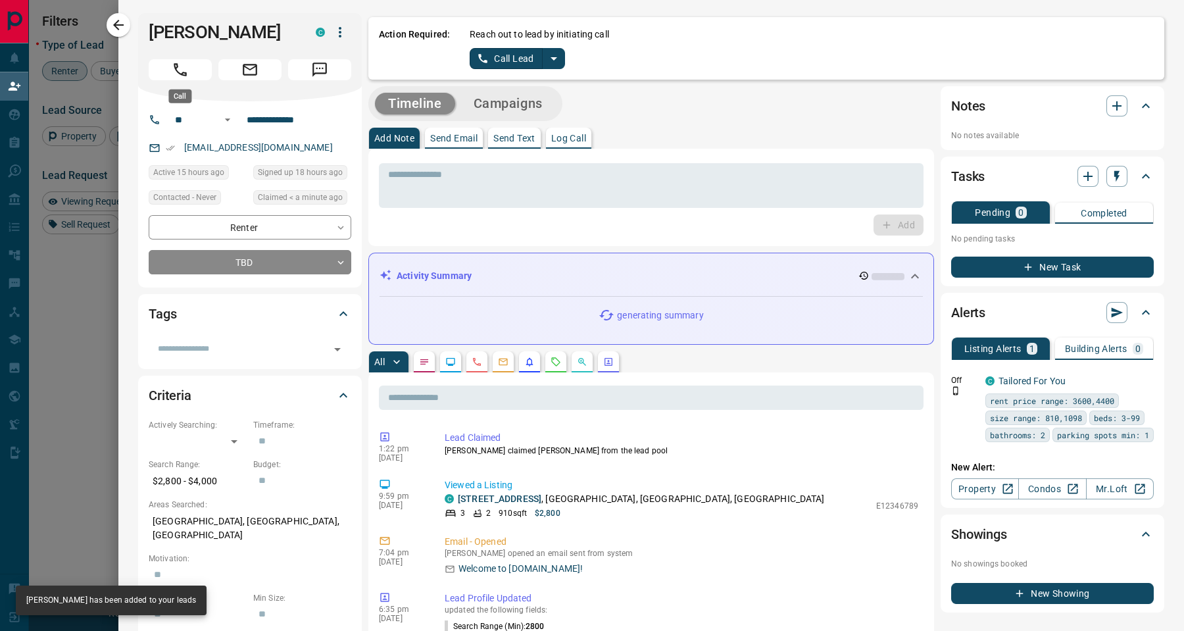
click at [181, 74] on icon "Call" at bounding box center [180, 69] width 13 height 13
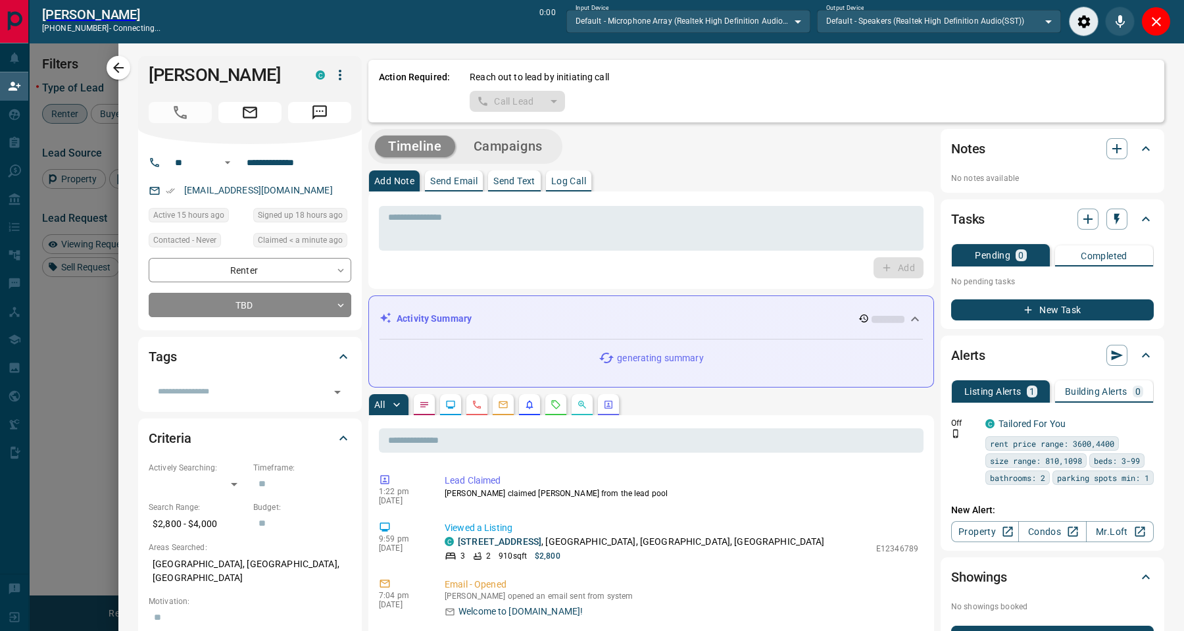
scroll to position [15, 15]
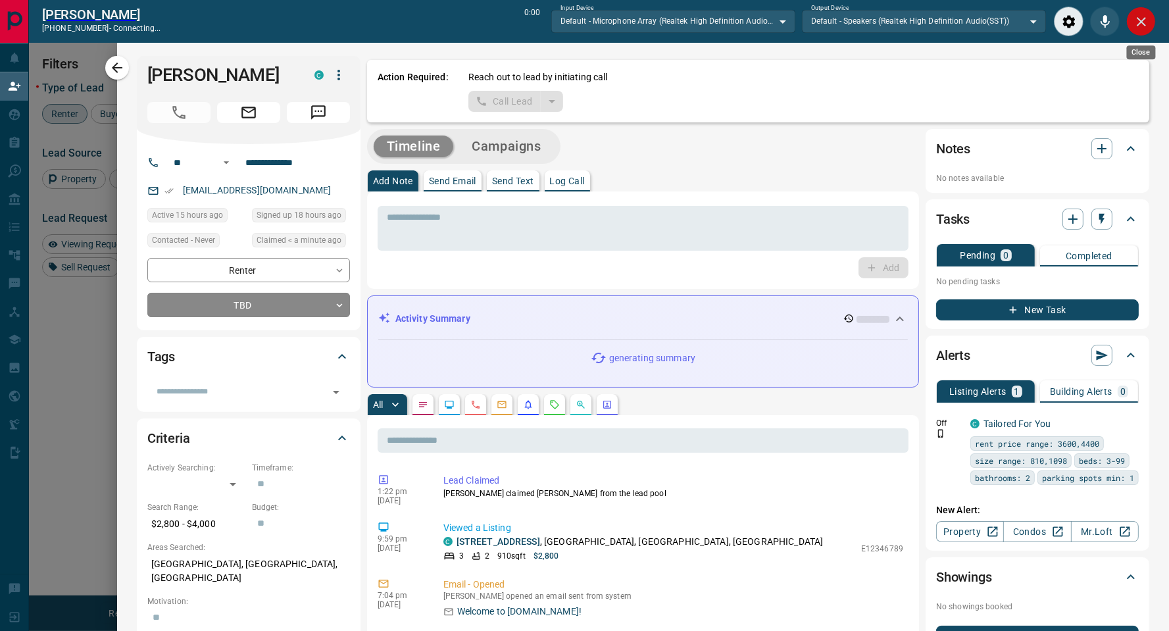
click at [1140, 20] on icon "Close" at bounding box center [1141, 21] width 9 height 9
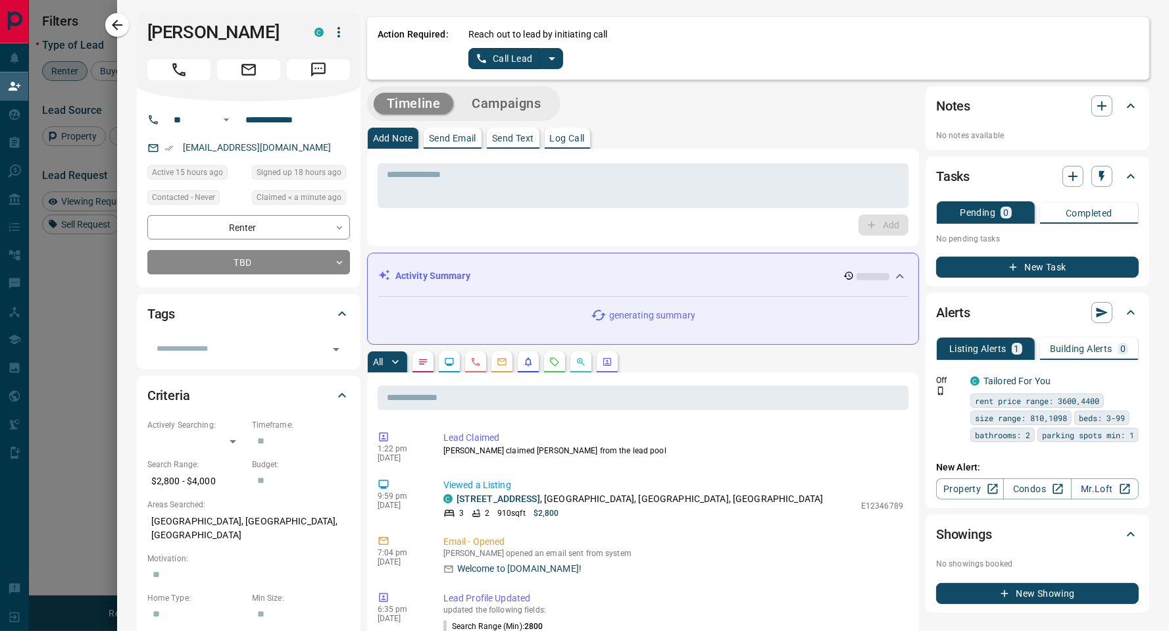
scroll to position [469, 898]
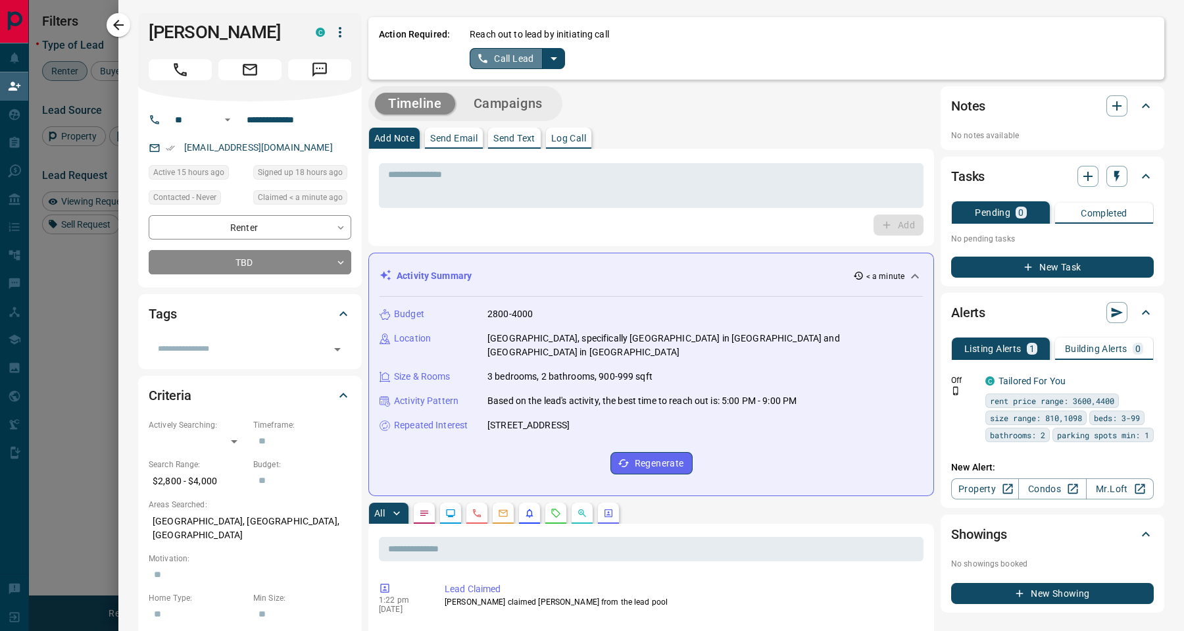
click at [513, 59] on button "Call Lead" at bounding box center [506, 58] width 73 height 21
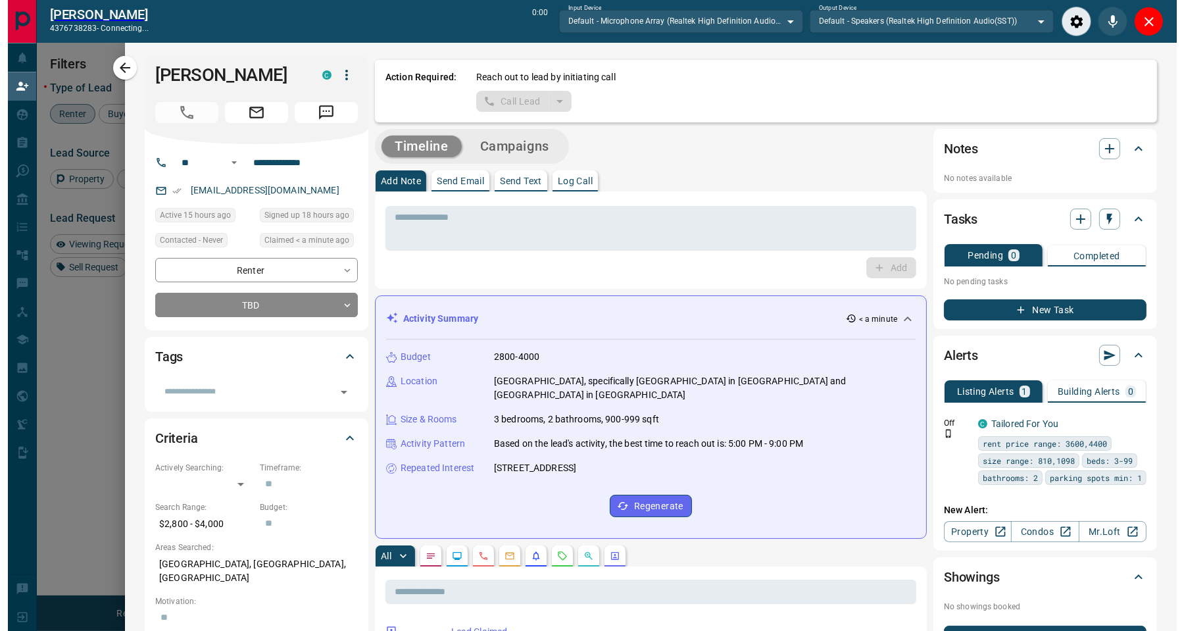
scroll to position [15, 15]
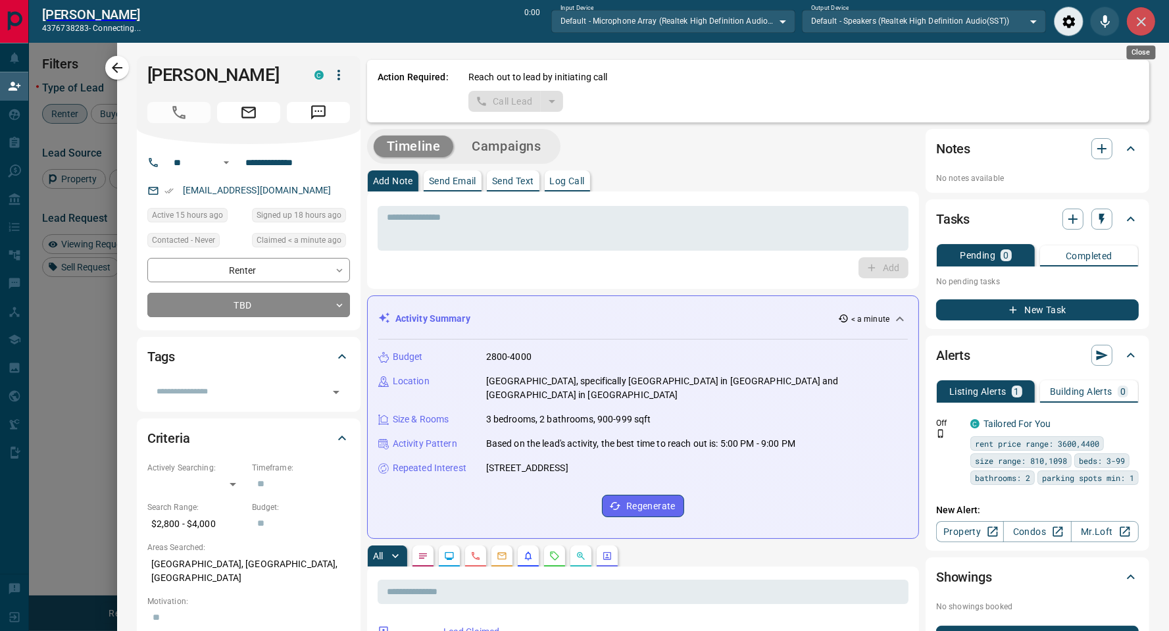
click at [1138, 20] on icon "Close" at bounding box center [1142, 22] width 16 height 16
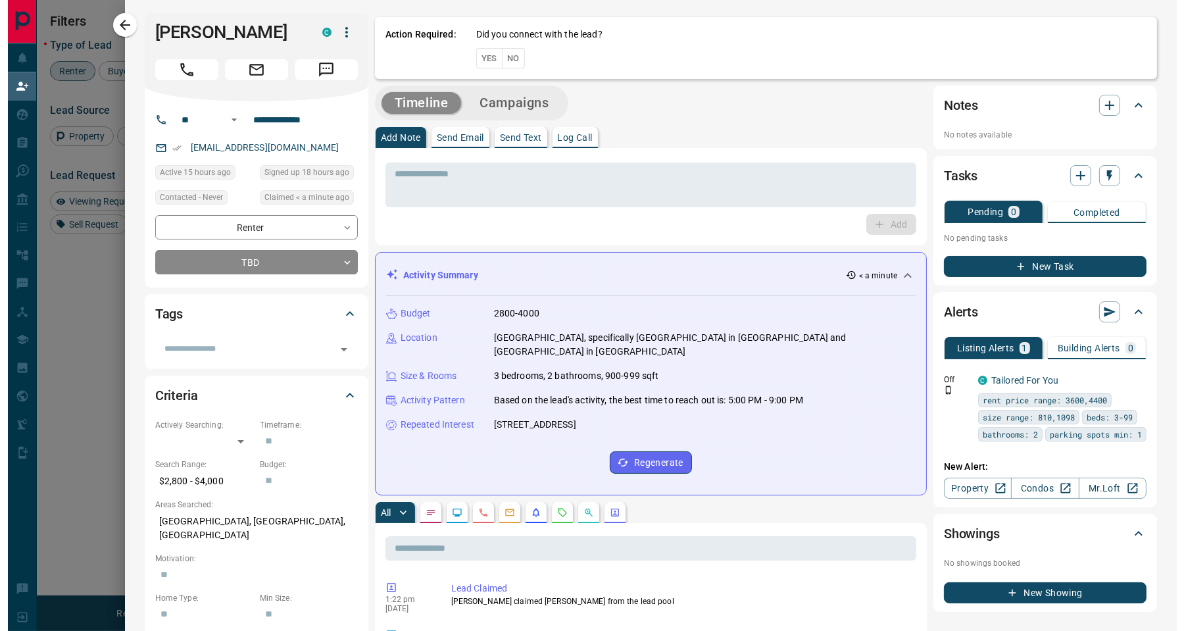
scroll to position [469, 898]
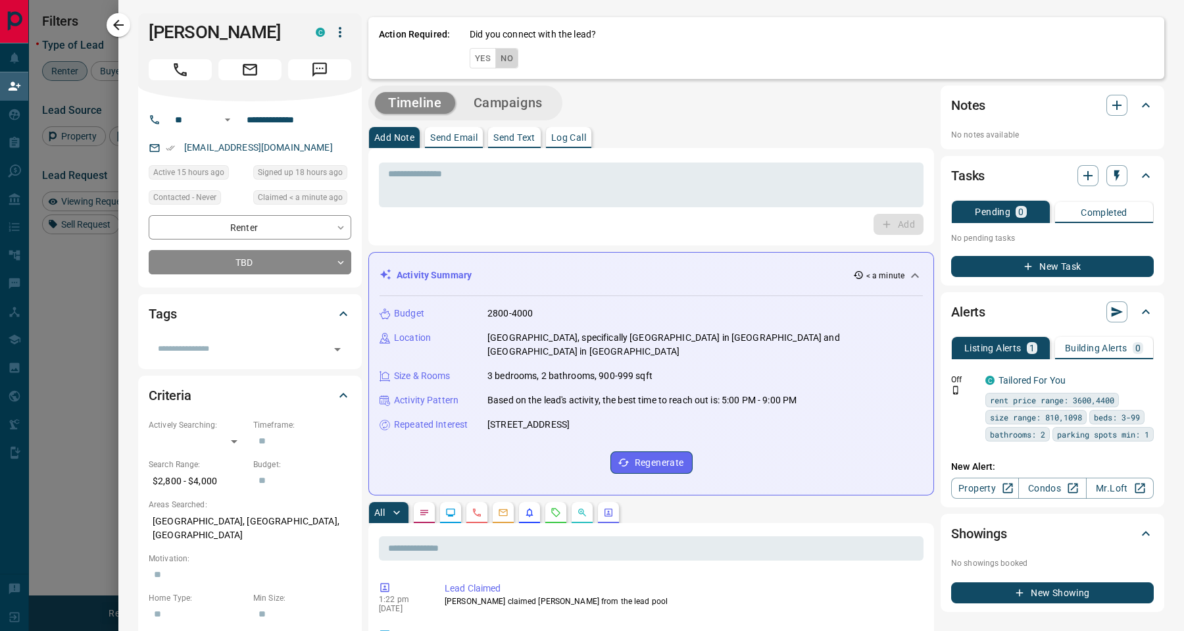
click at [510, 55] on button "No" at bounding box center [506, 58] width 23 height 20
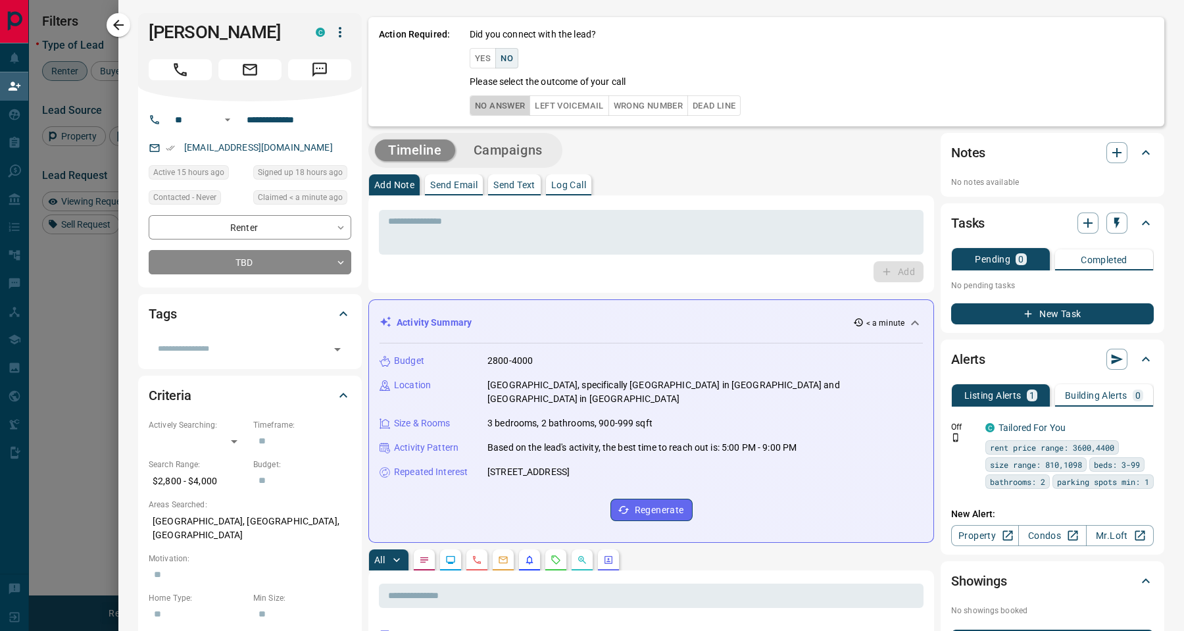
click at [475, 102] on button "No Answer" at bounding box center [500, 105] width 61 height 20
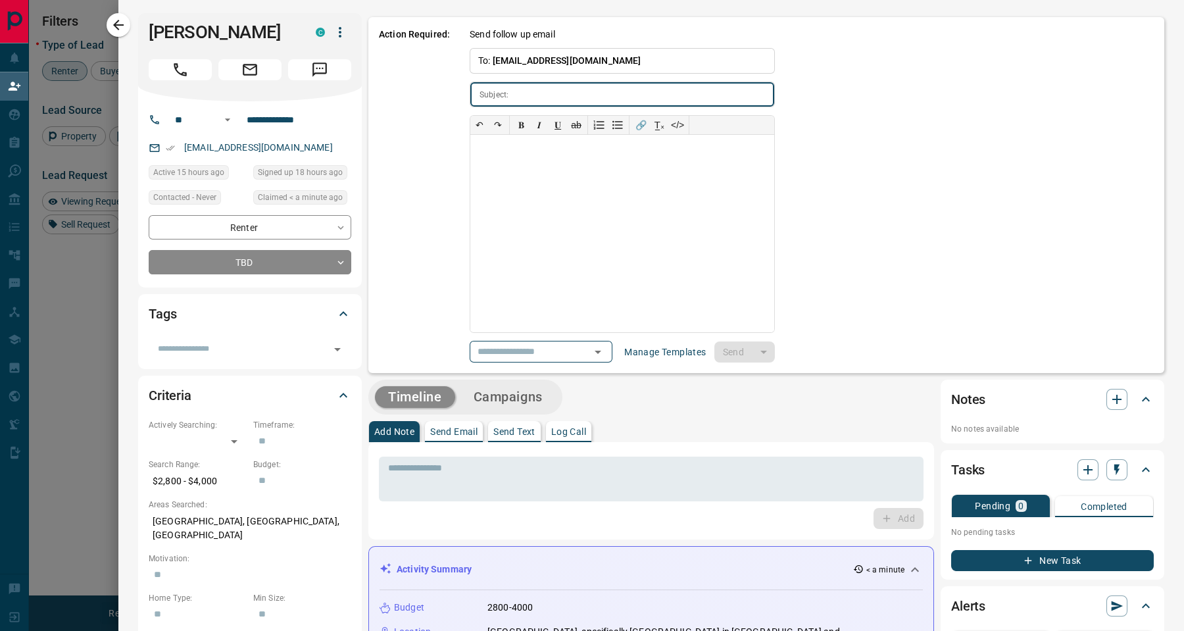
type input "**********"
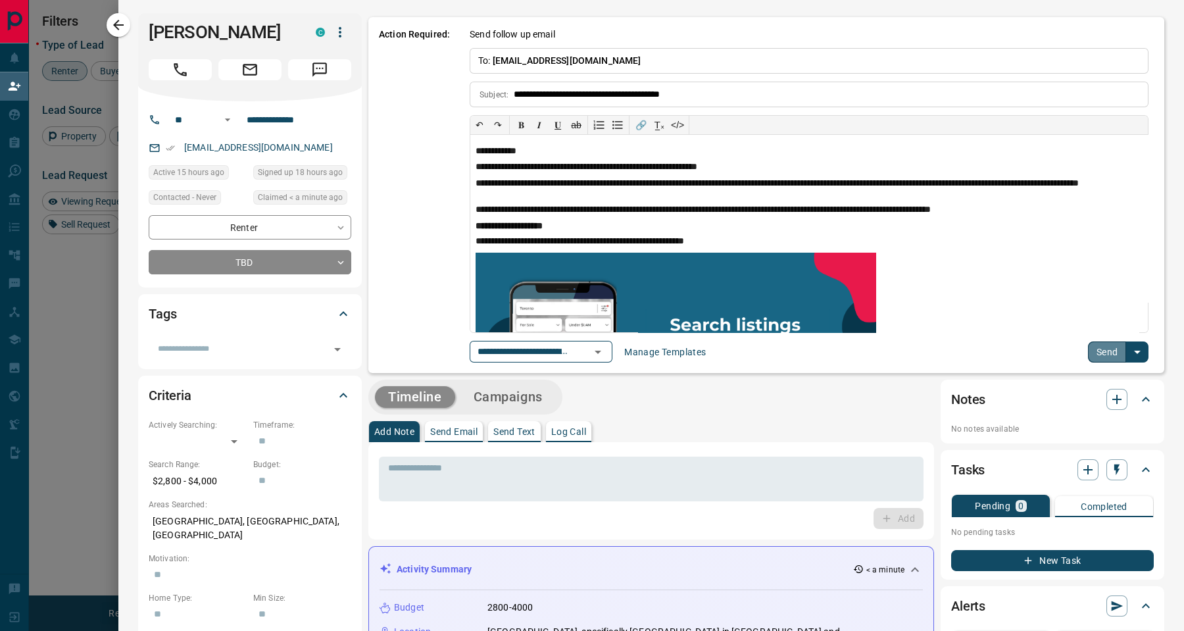
click at [1102, 355] on button "Send" at bounding box center [1107, 351] width 39 height 21
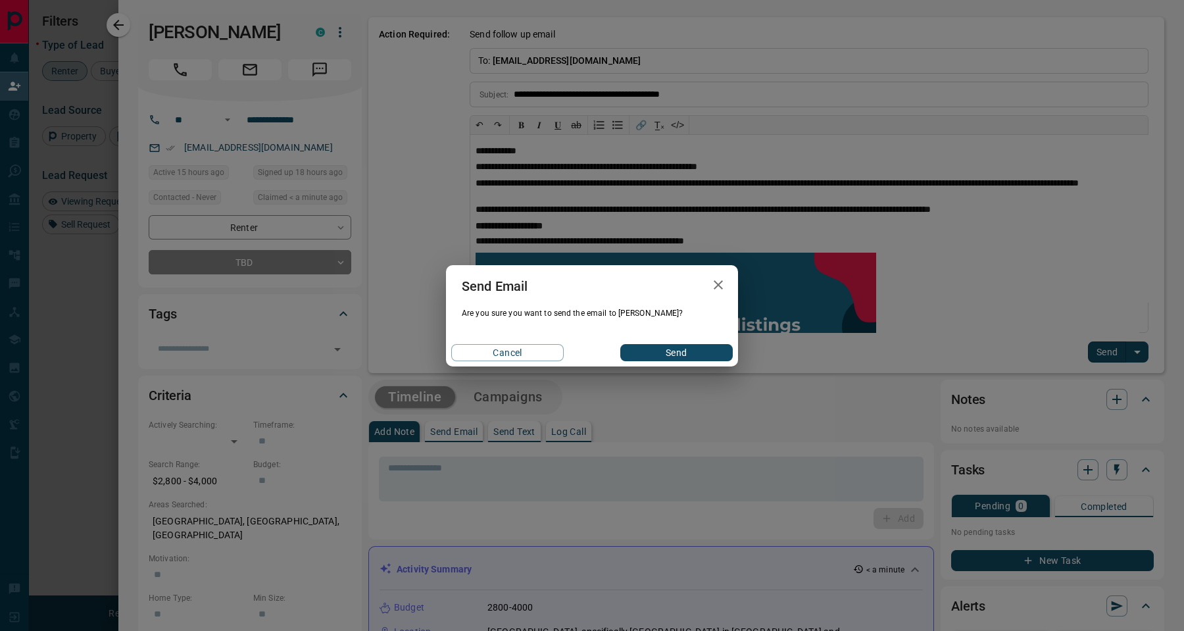
click at [658, 359] on button "Send" at bounding box center [676, 352] width 113 height 17
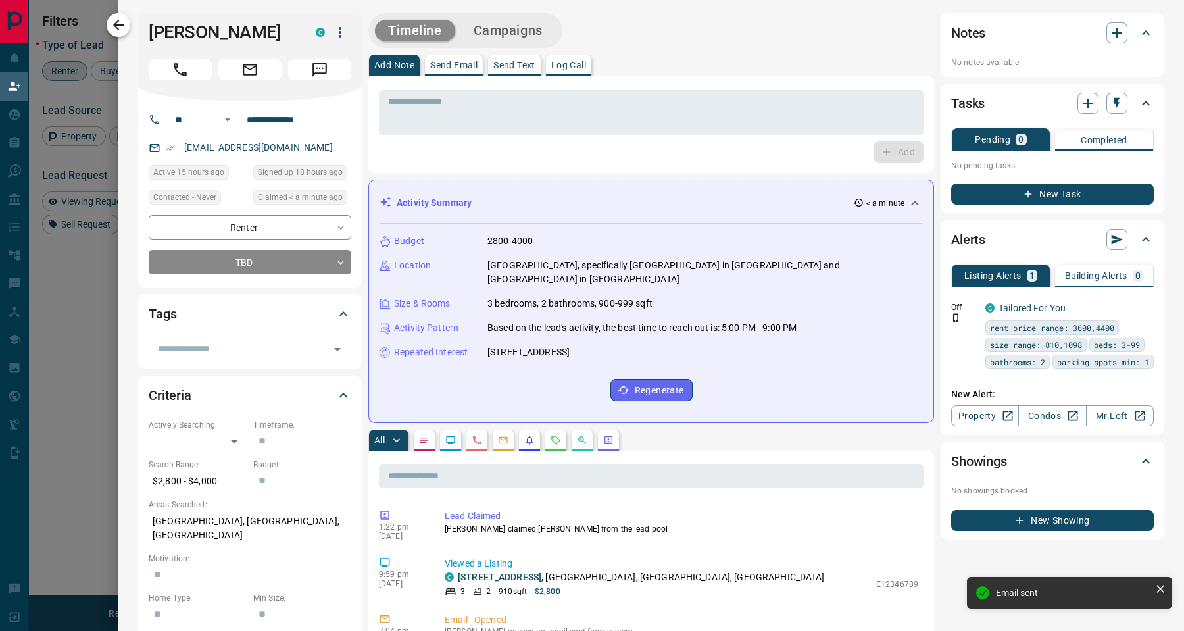
click at [122, 29] on icon "button" at bounding box center [119, 25] width 16 height 16
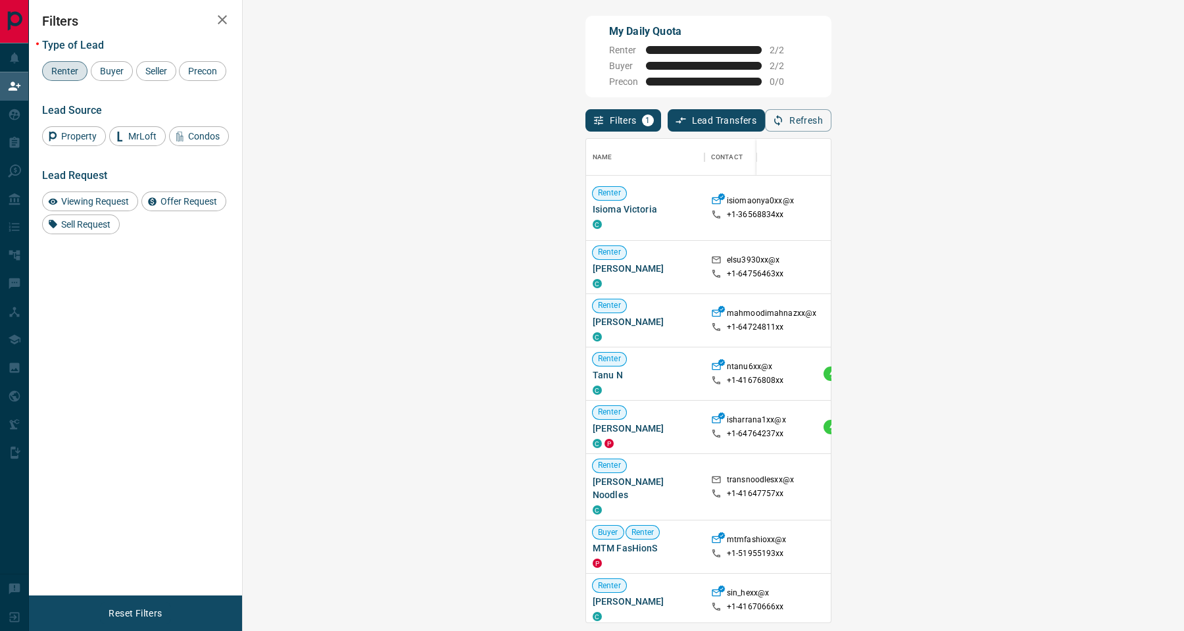
click at [122, 29] on div "Type of Lead Renter Buyer Seller Precon Lead Source Property MrLoft Condos Lead…" at bounding box center [135, 131] width 187 height 205
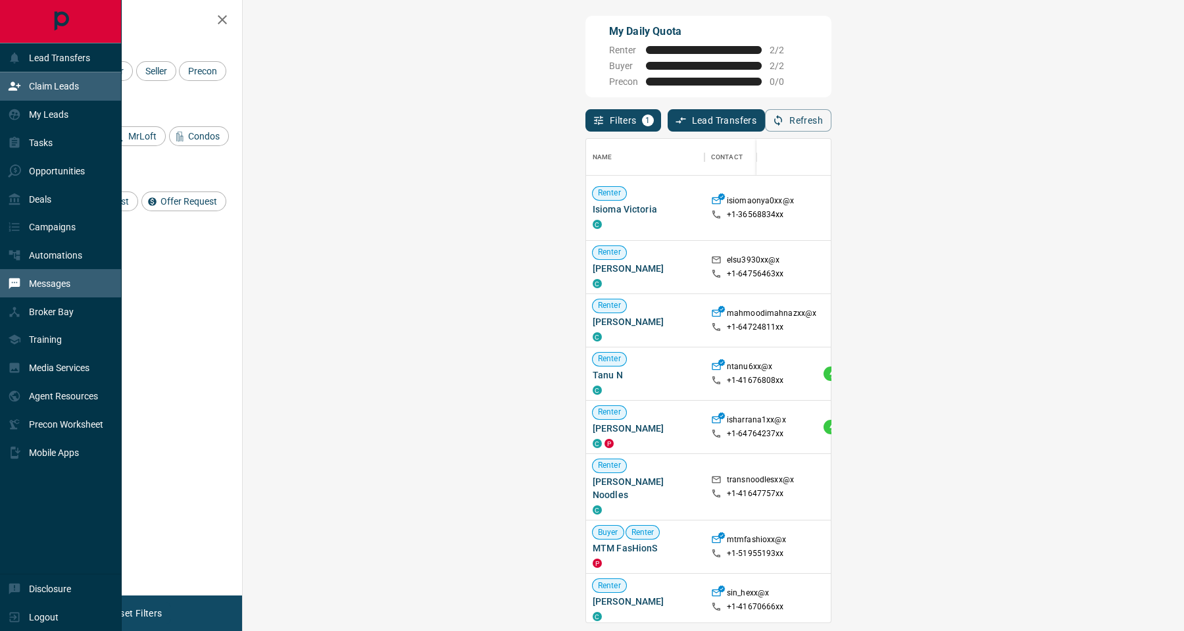
click at [63, 297] on div "Messages" at bounding box center [61, 283] width 122 height 28
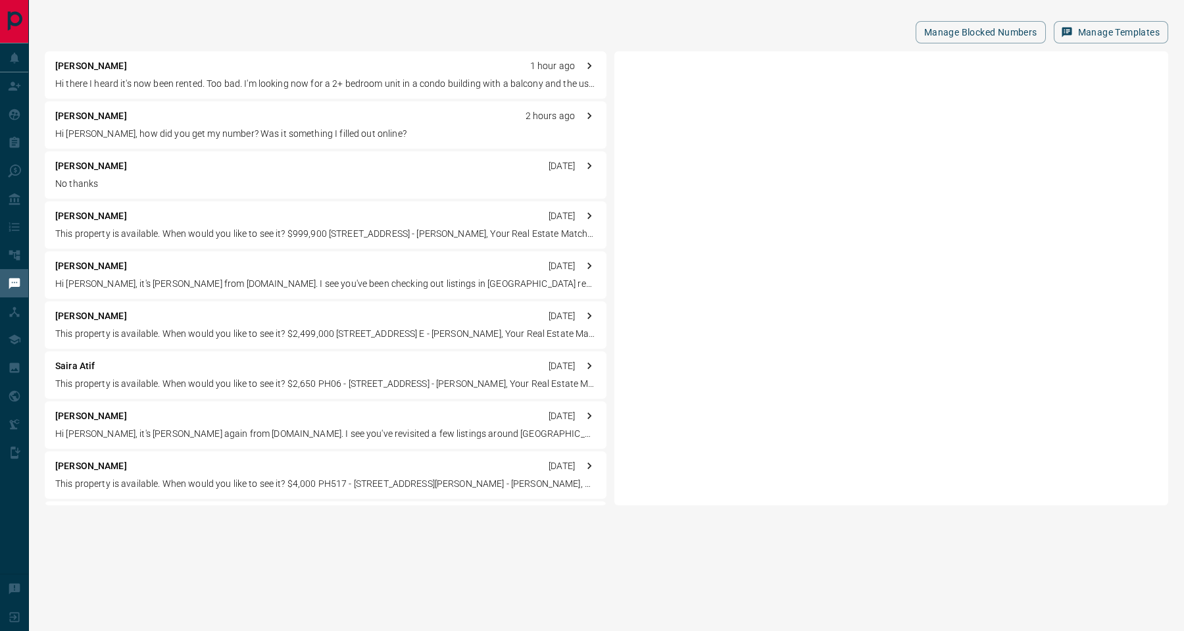
click at [78, 165] on p "[PERSON_NAME]" at bounding box center [91, 166] width 72 height 14
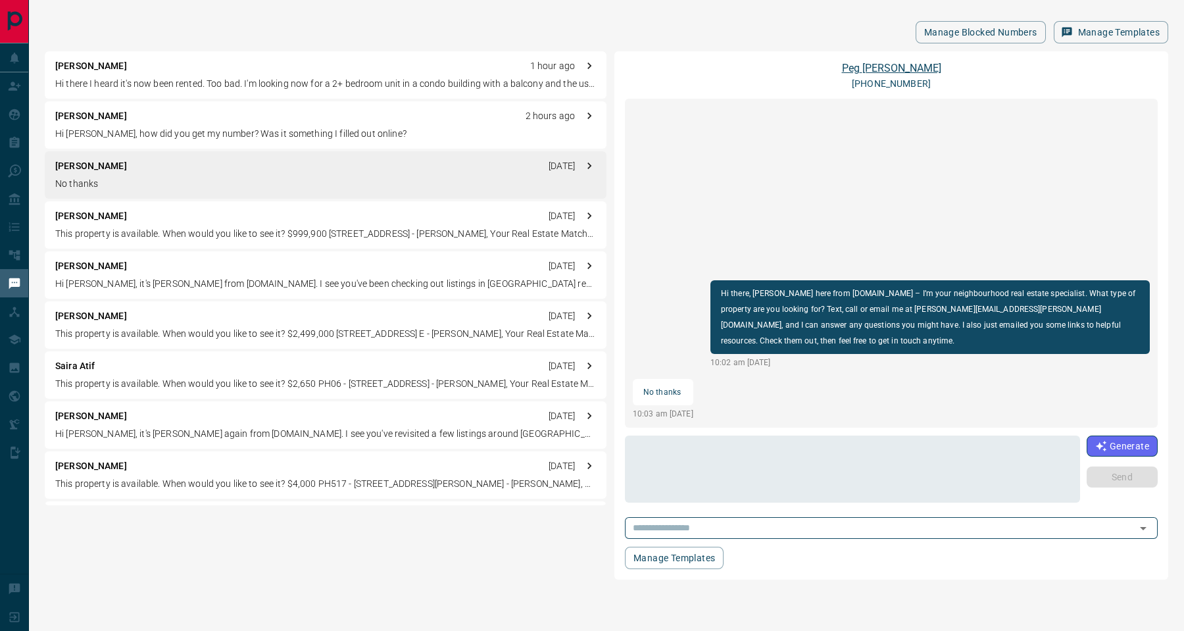
click at [885, 66] on link "[PERSON_NAME]" at bounding box center [891, 68] width 99 height 13
